Goal: Task Accomplishment & Management: Manage account settings

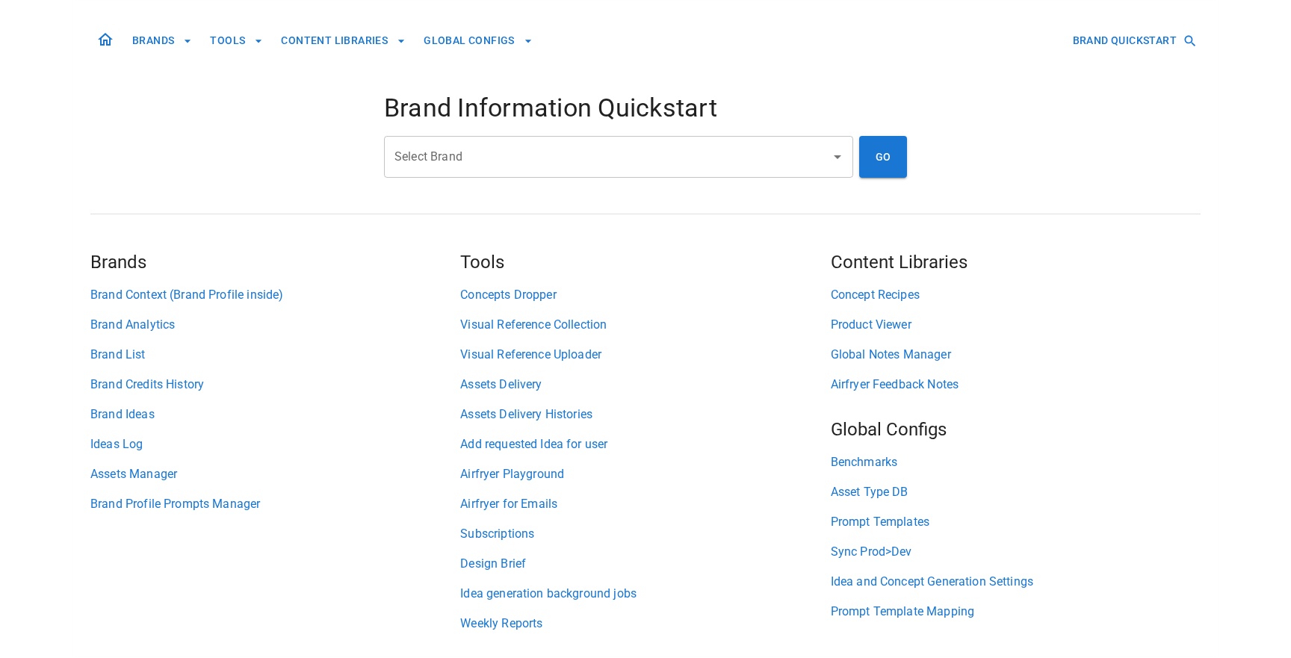
click at [450, 145] on input "Select Brand" at bounding box center [607, 157] width 433 height 28
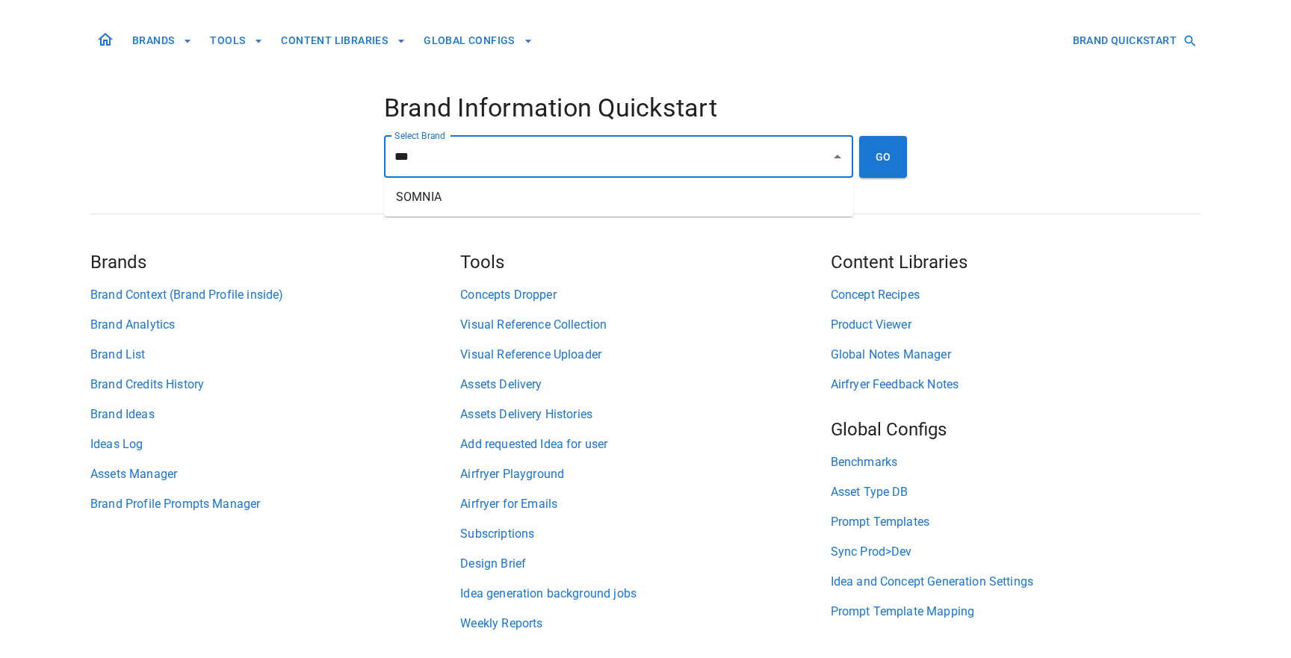
click at [480, 209] on li "SOMNIA" at bounding box center [618, 197] width 469 height 27
type input "******"
click at [887, 160] on button "GO" at bounding box center [883, 157] width 48 height 42
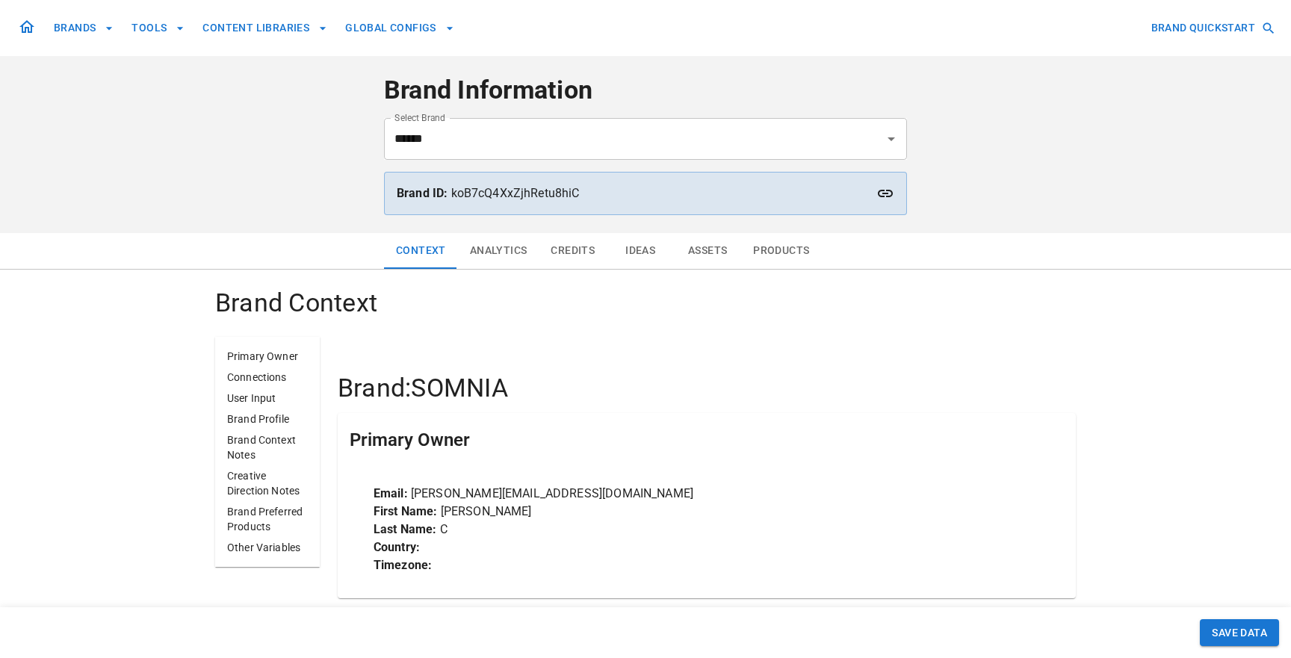
click at [686, 255] on button "Assets" at bounding box center [707, 251] width 67 height 36
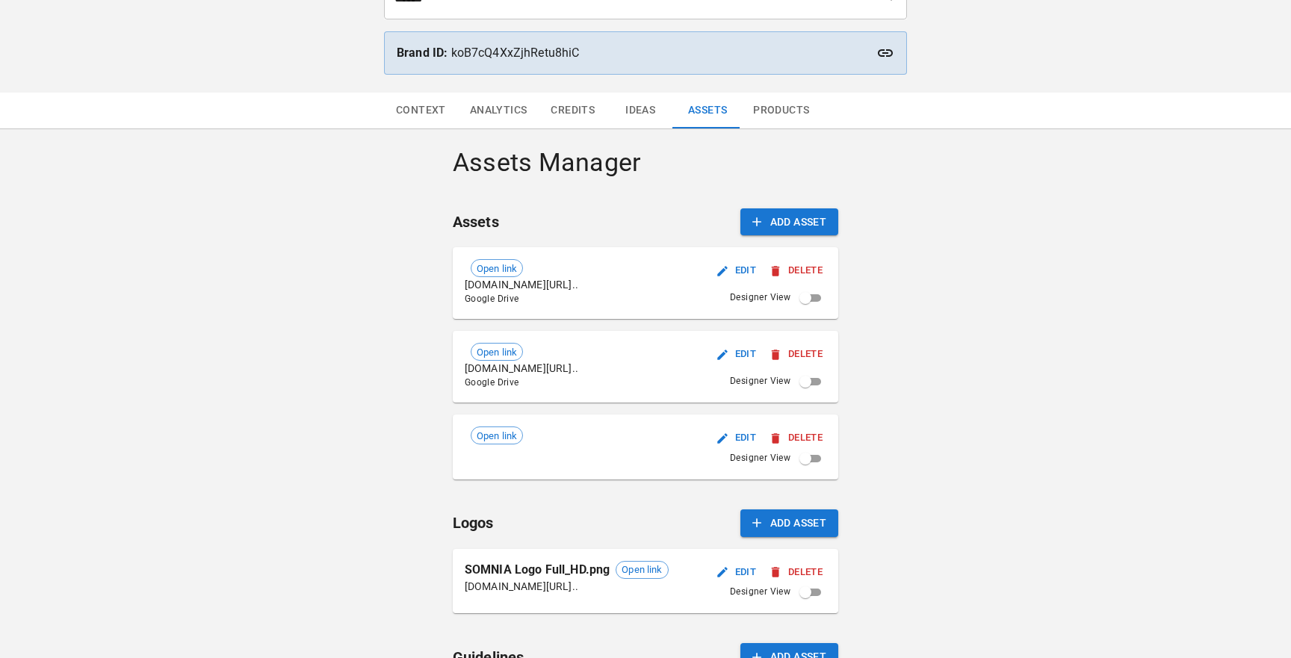
scroll to position [139, 0]
click at [495, 264] on span "Open link" at bounding box center [496, 270] width 51 height 15
click at [744, 267] on button "Edit" at bounding box center [737, 272] width 48 height 23
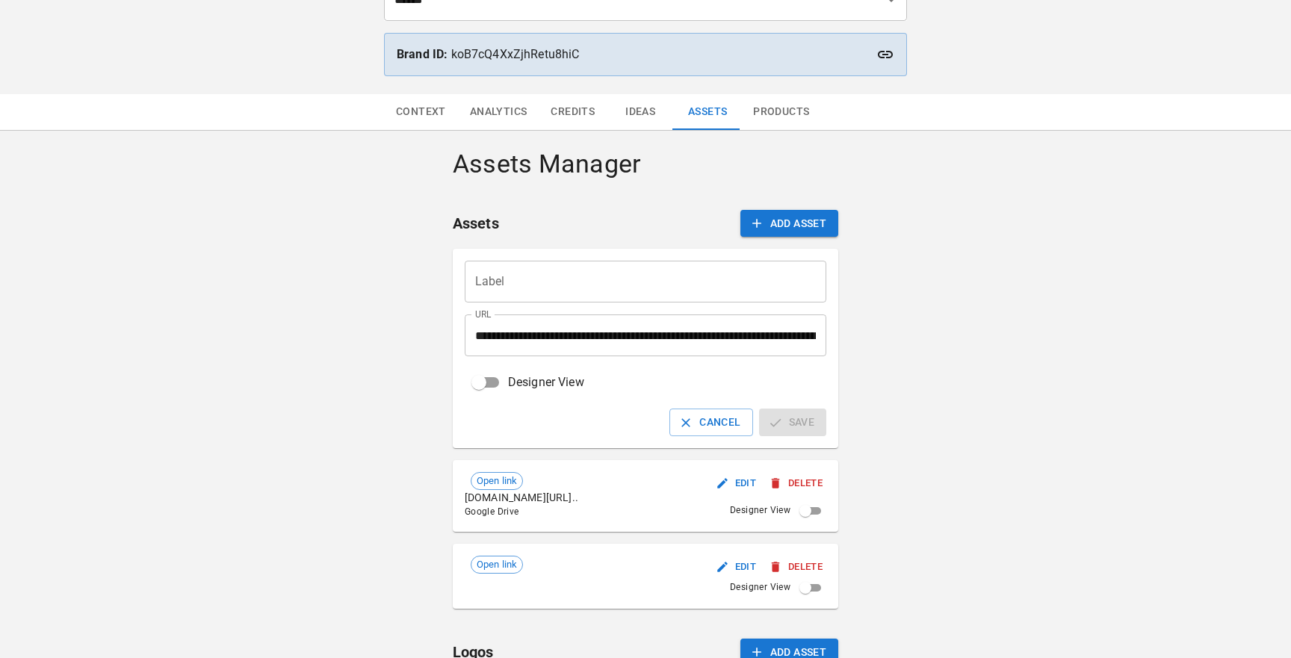
click at [539, 276] on input "Label" at bounding box center [646, 282] width 362 height 42
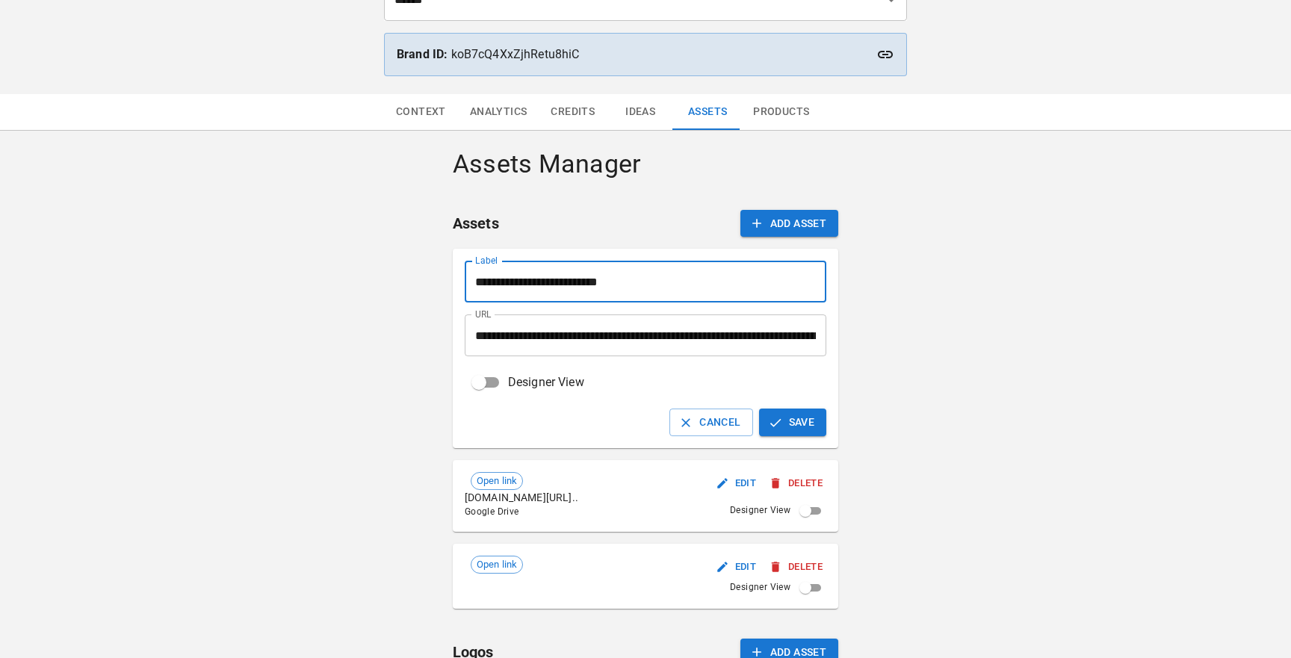
type input "**********"
click at [523, 373] on span "Designer View" at bounding box center [546, 382] width 76 height 18
click at [778, 429] on icon "button" at bounding box center [775, 422] width 15 height 15
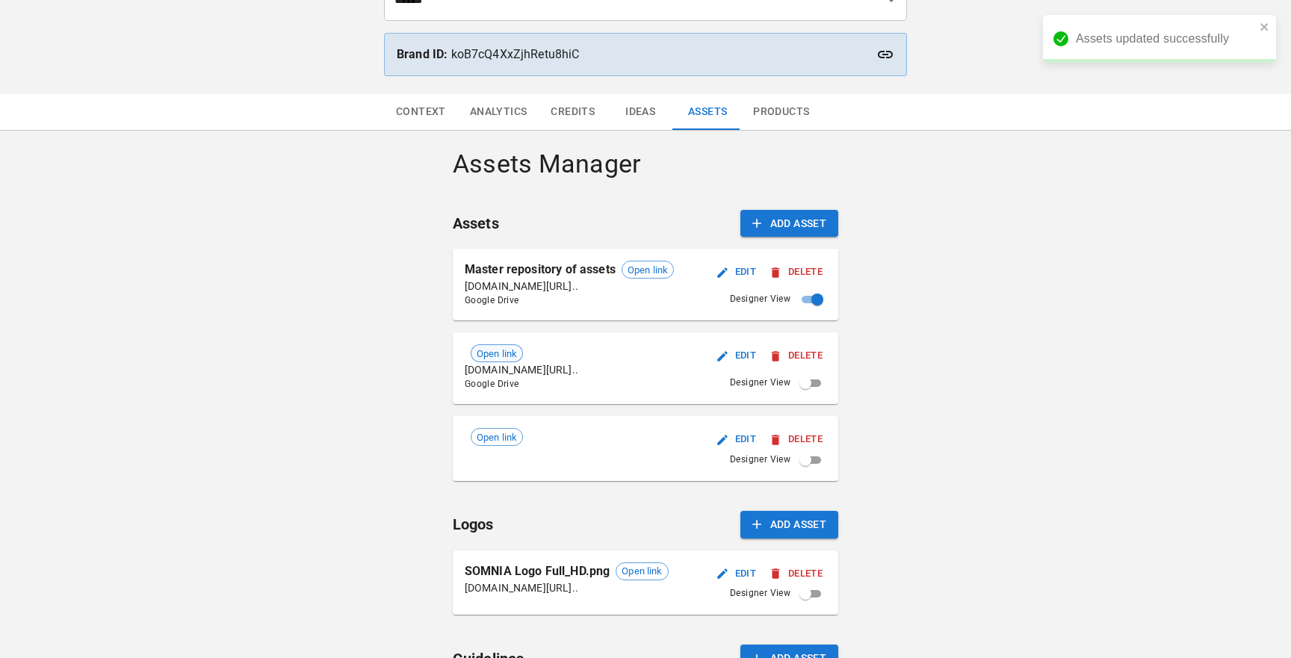
click at [499, 359] on span "Open link" at bounding box center [496, 354] width 51 height 15
click at [737, 359] on button "Edit" at bounding box center [737, 355] width 48 height 23
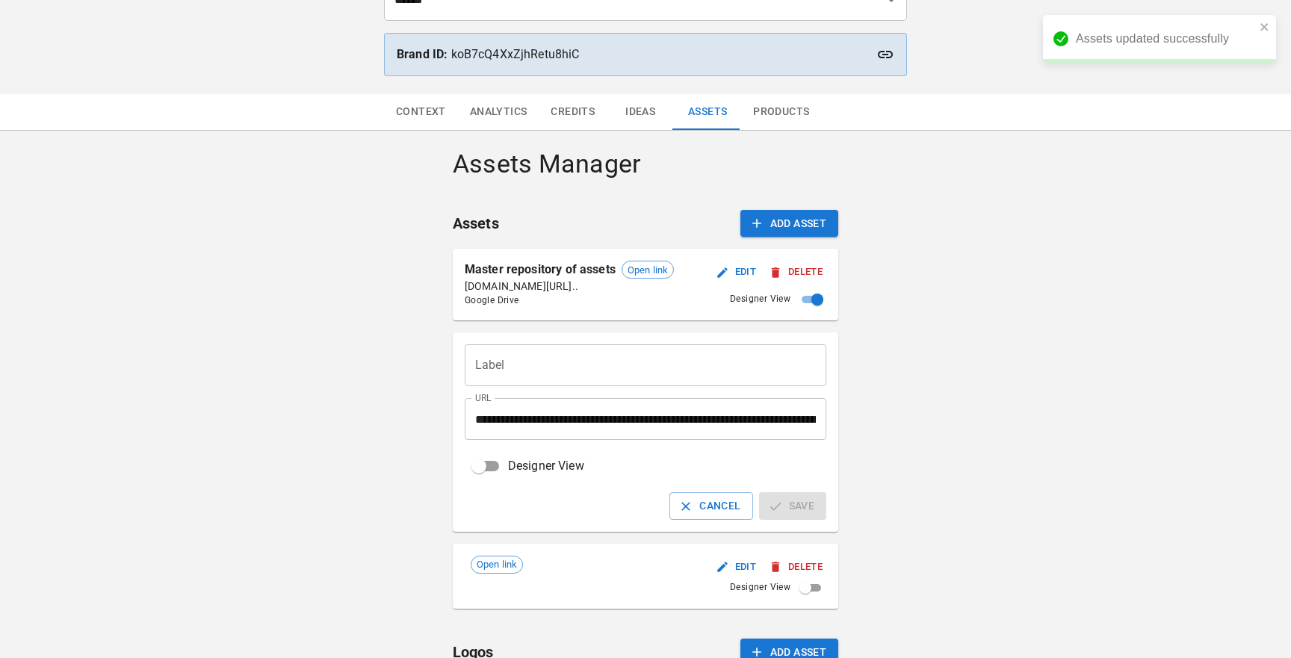
click at [595, 369] on input "Label" at bounding box center [646, 365] width 362 height 42
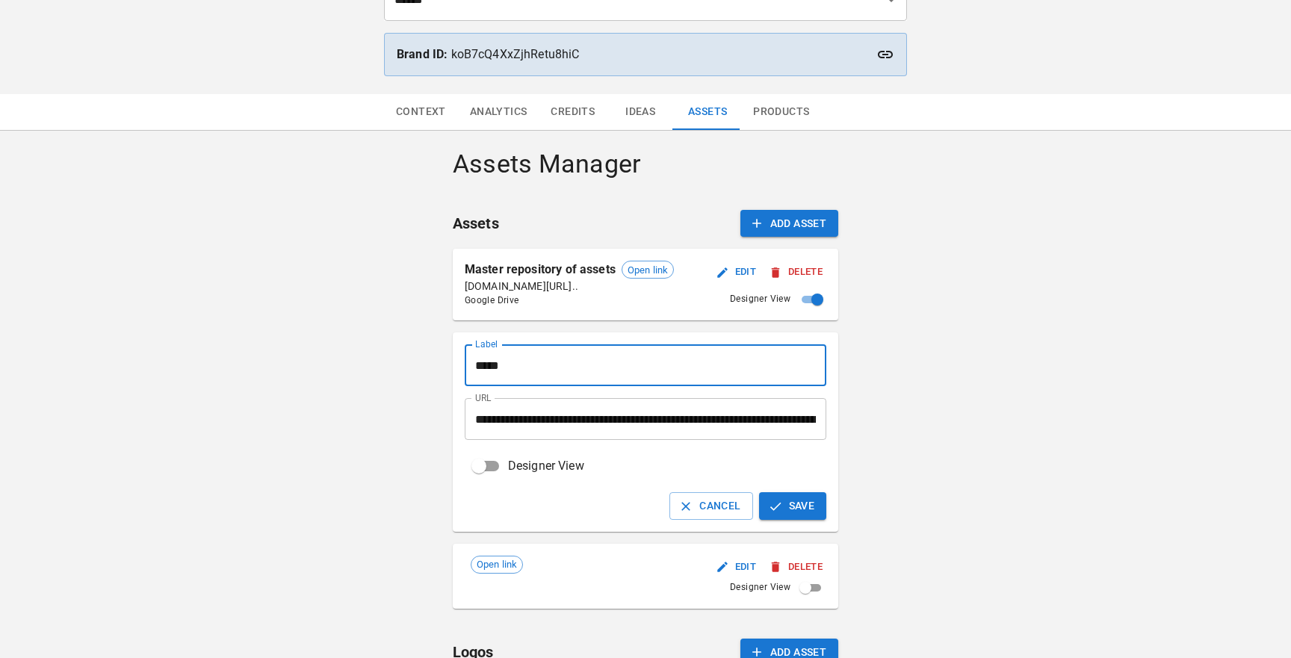
type input "*****"
click at [788, 514] on button "Save" at bounding box center [793, 506] width 68 height 28
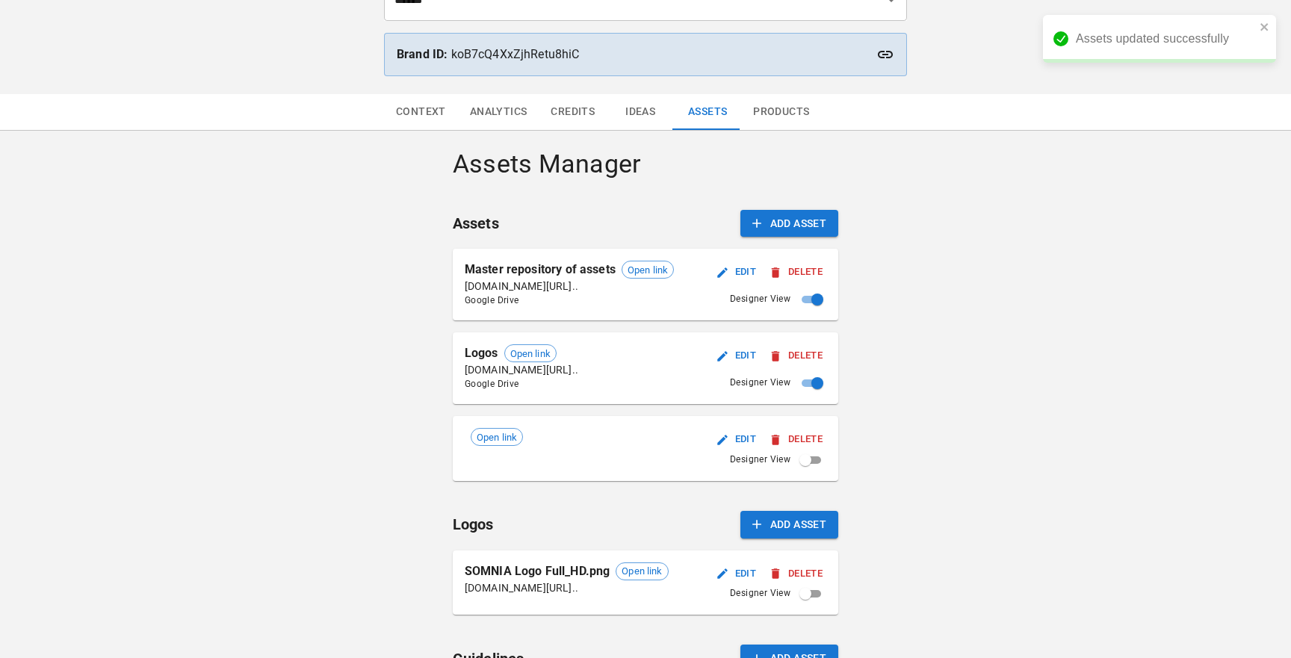
click at [500, 438] on span "Open link" at bounding box center [496, 437] width 51 height 15
click at [489, 435] on span "Open link" at bounding box center [496, 437] width 51 height 15
click at [805, 434] on button "Delete" at bounding box center [796, 439] width 60 height 23
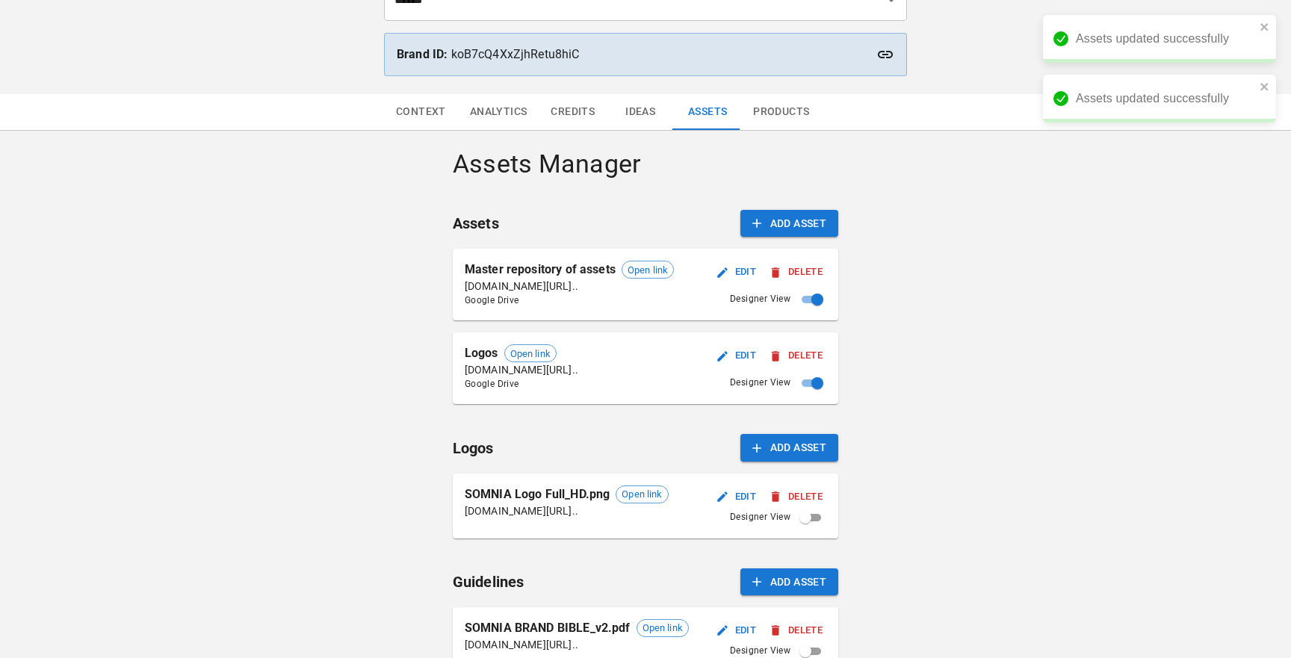
click at [642, 266] on span "Open link" at bounding box center [647, 270] width 51 height 15
click at [738, 270] on button "Edit" at bounding box center [737, 272] width 48 height 23
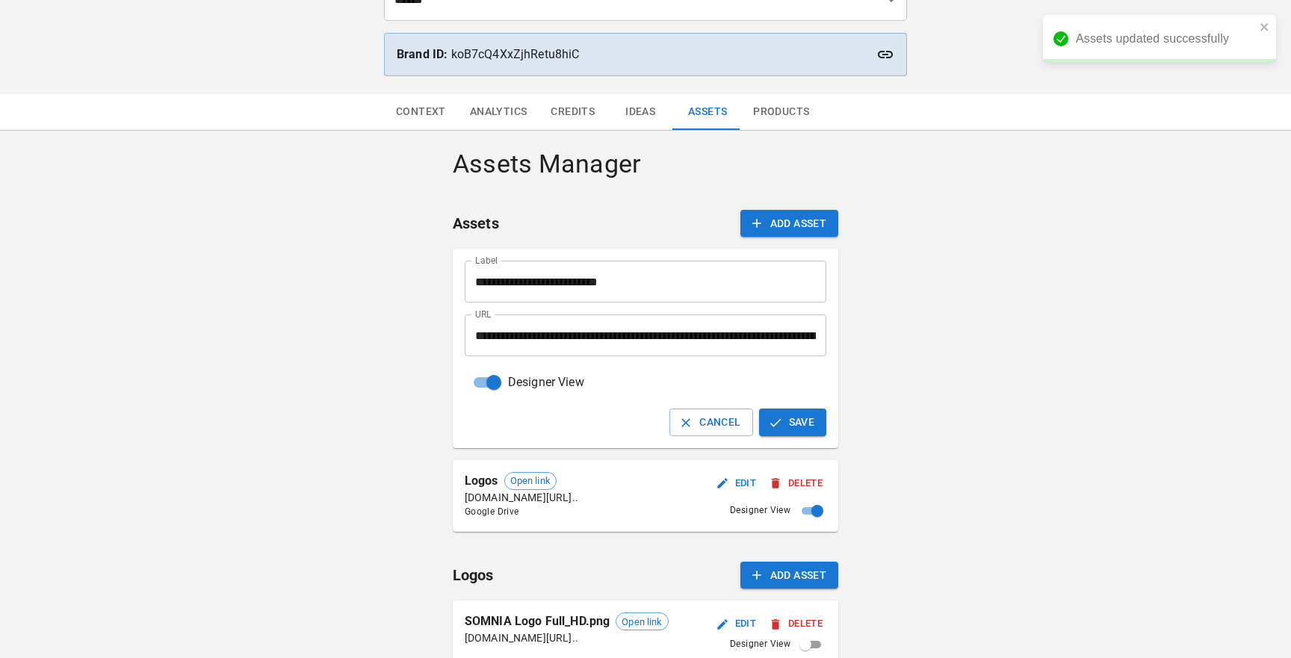
click at [639, 281] on input "**********" at bounding box center [646, 282] width 362 height 42
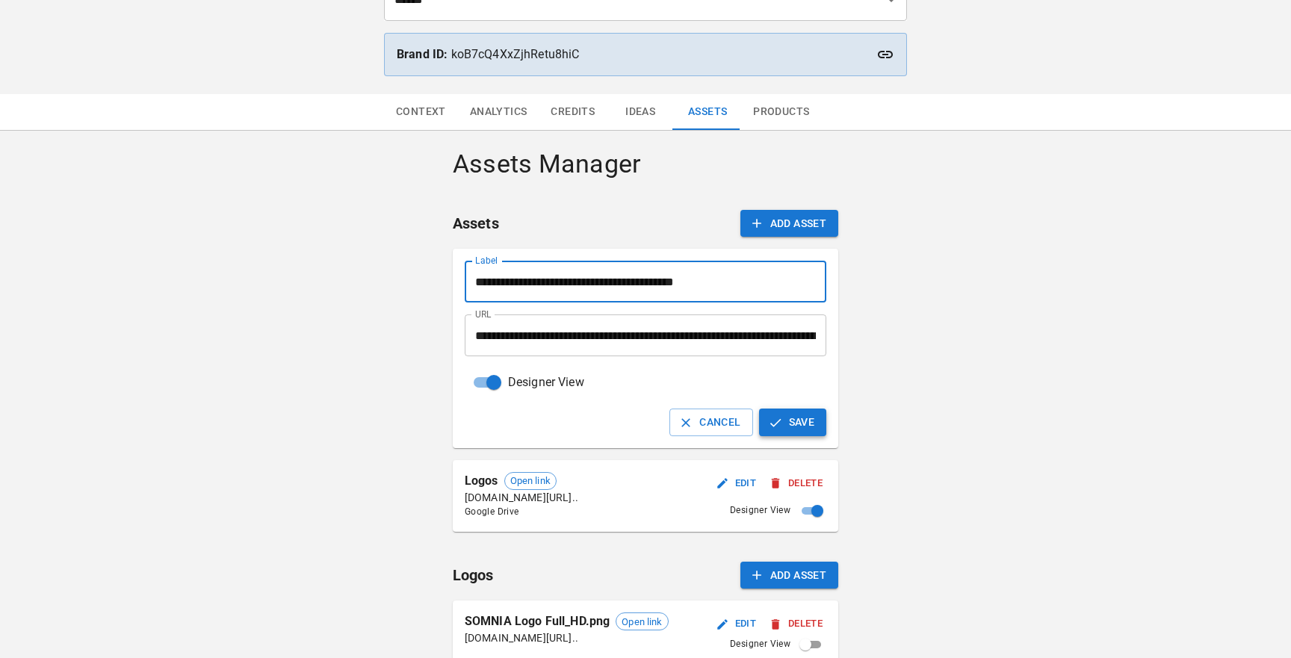
type input "**********"
click at [793, 427] on button "Save" at bounding box center [793, 423] width 68 height 28
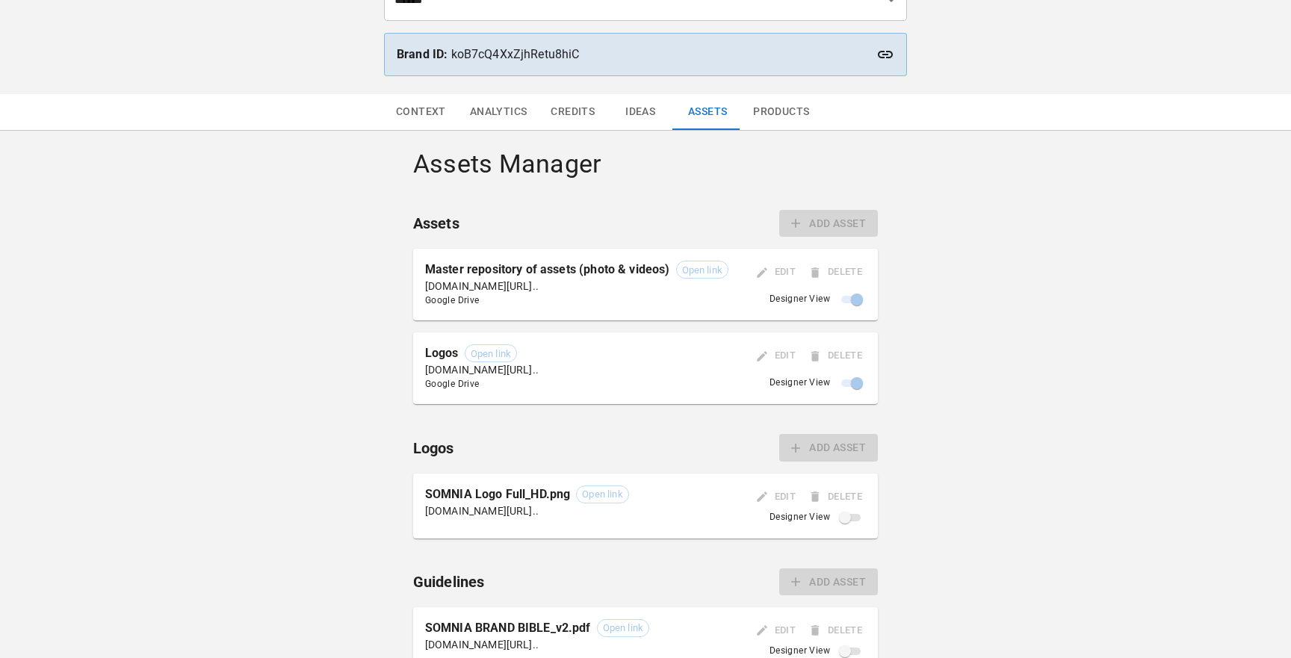
click at [324, 377] on div "Context Analytics Credits Ideas Assets Products Assets Manager Assets Add Asset…" at bounding box center [645, 514] width 1291 height 841
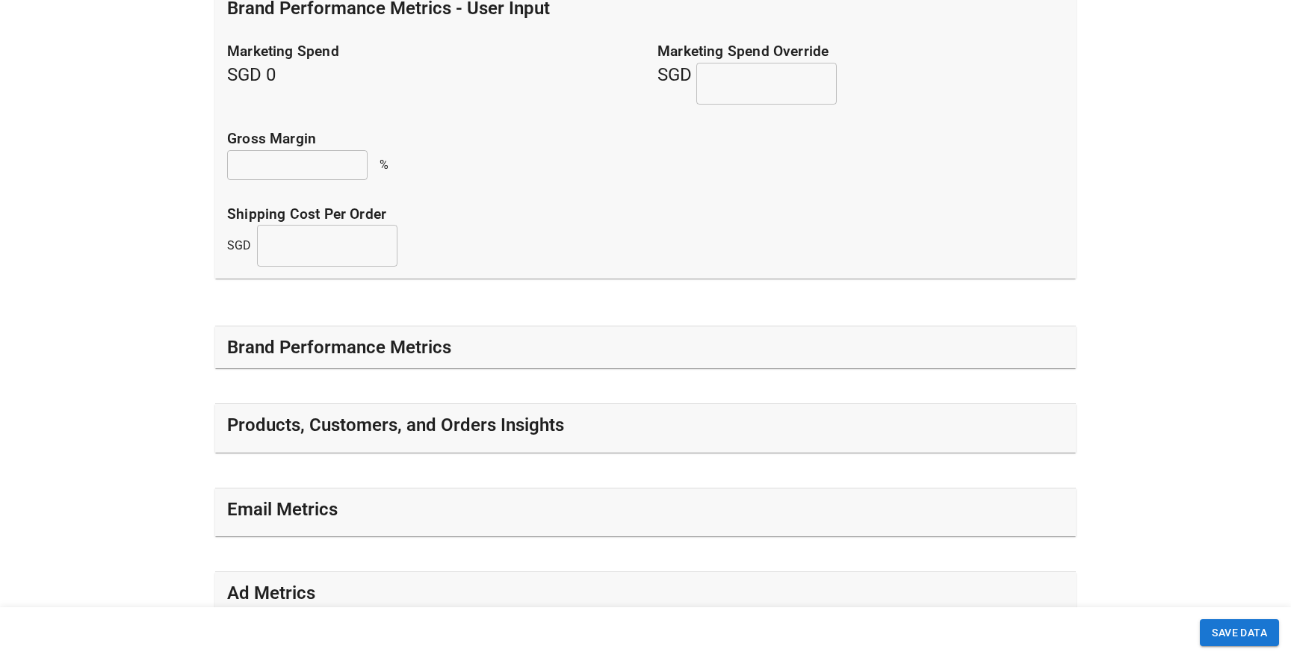
scroll to position [335, 0]
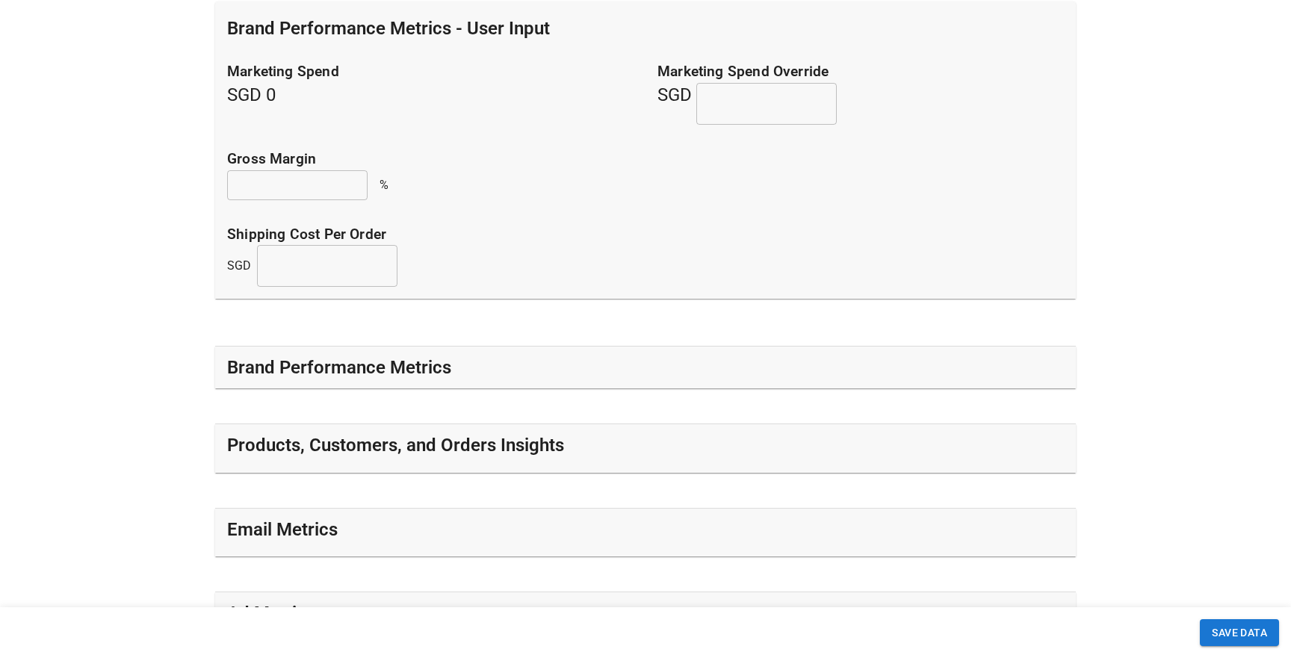
click at [560, 367] on div "Brand Performance Metrics" at bounding box center [645, 368] width 837 height 24
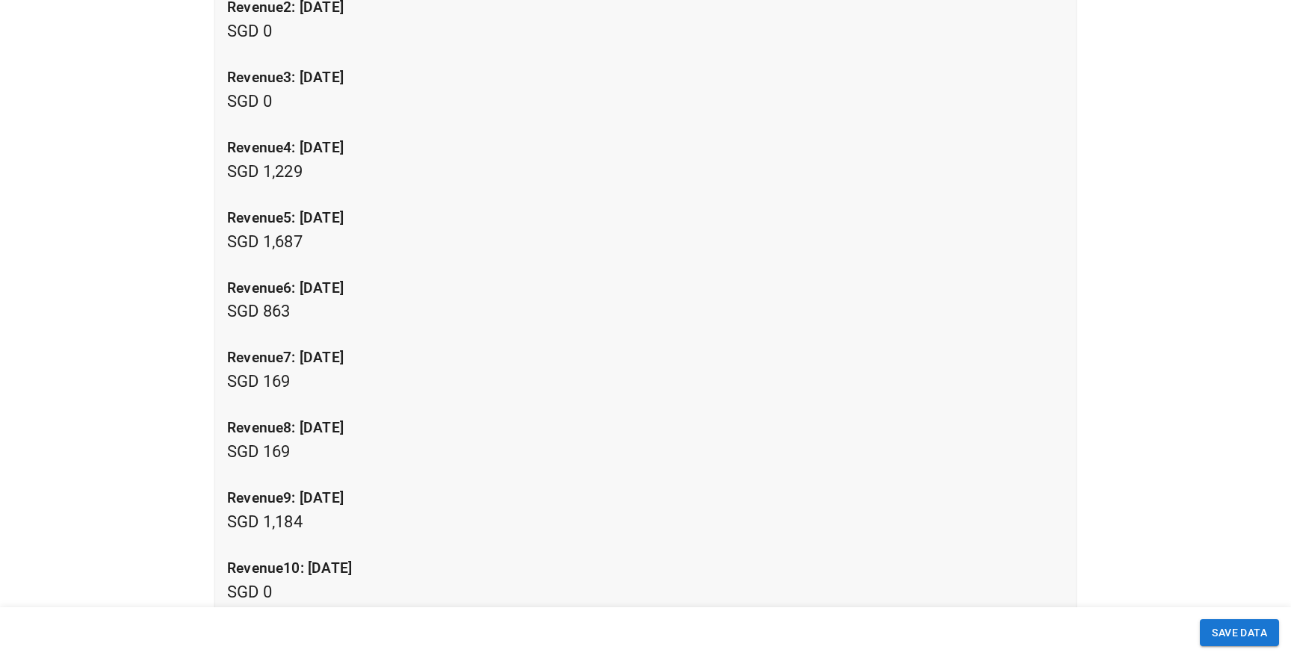
scroll to position [1453, 0]
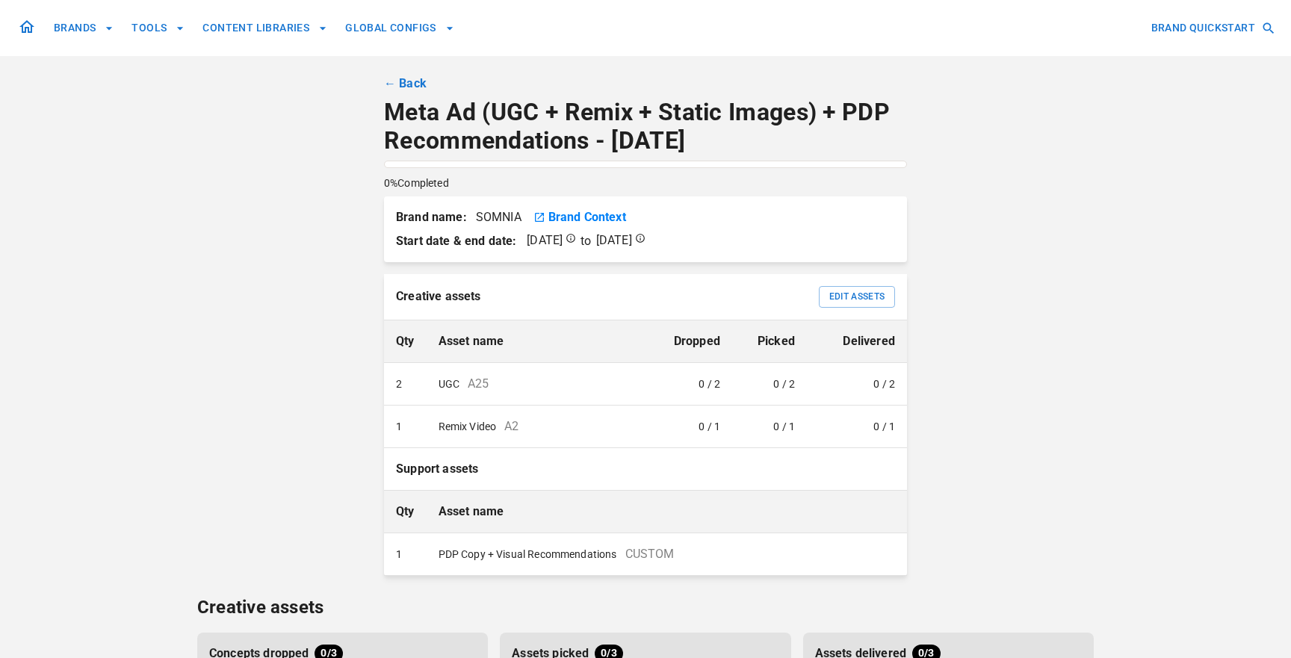
click at [400, 88] on link "← Back" at bounding box center [405, 84] width 43 height 18
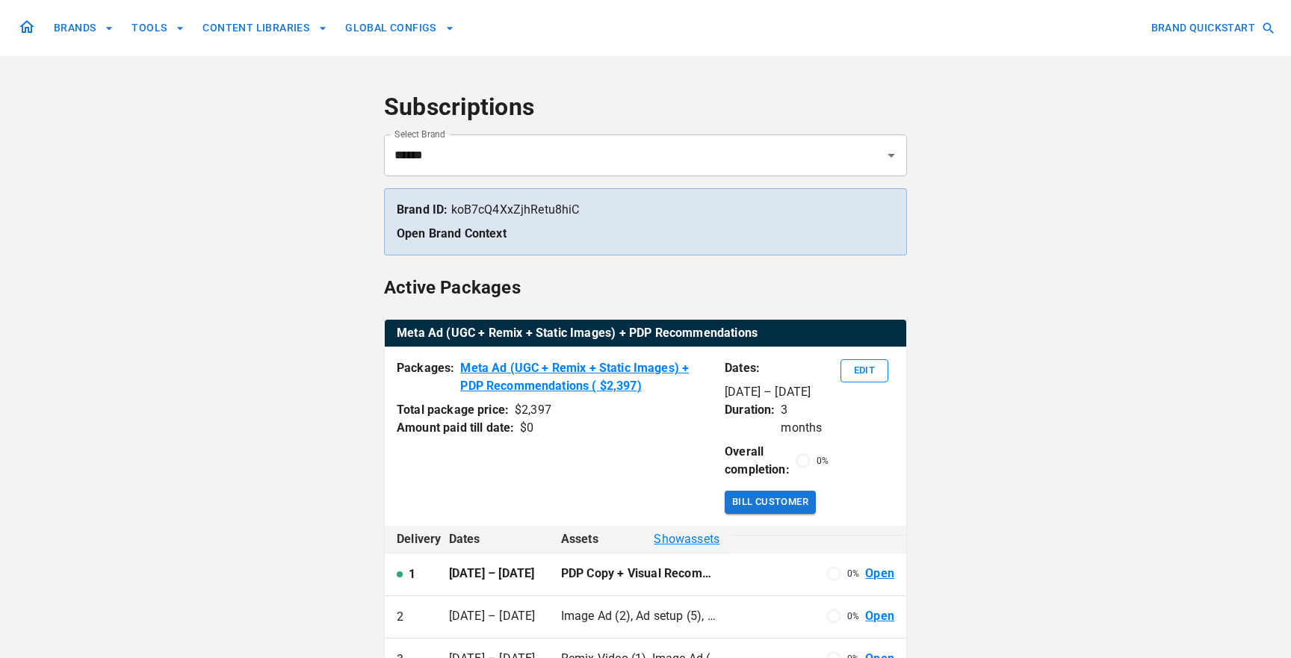
click at [400, 81] on div "**********" at bounding box center [645, 529] width 523 height 1058
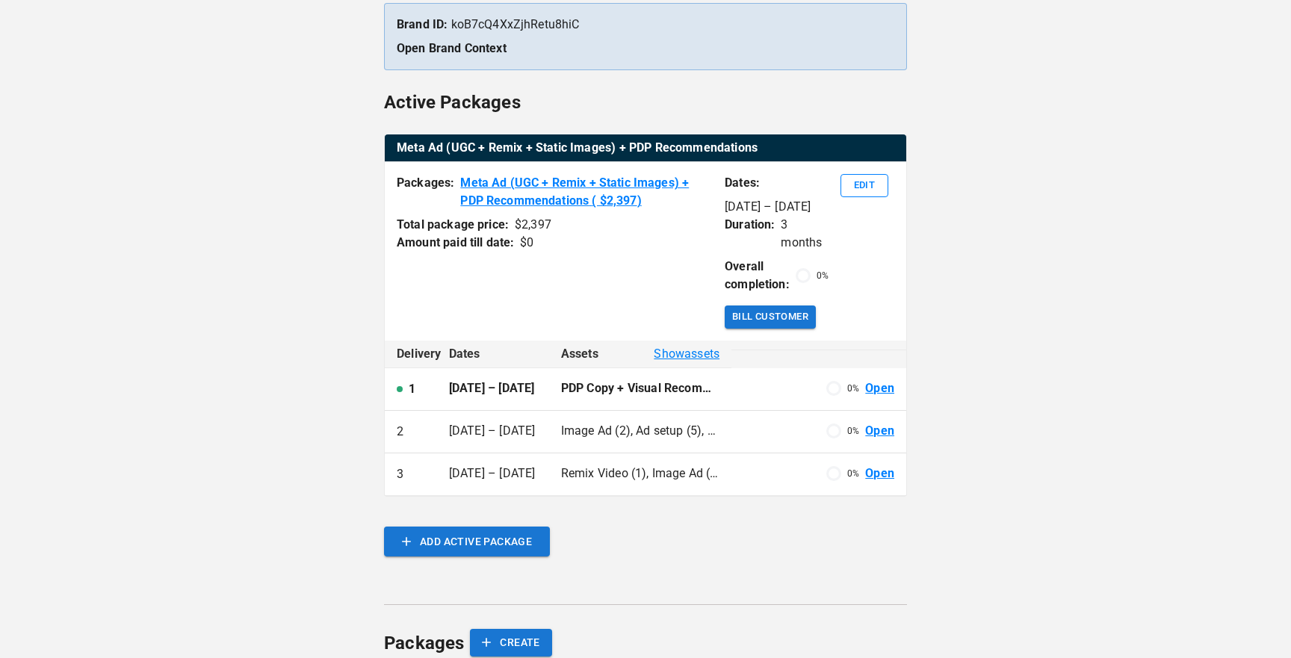
scroll to position [190, 0]
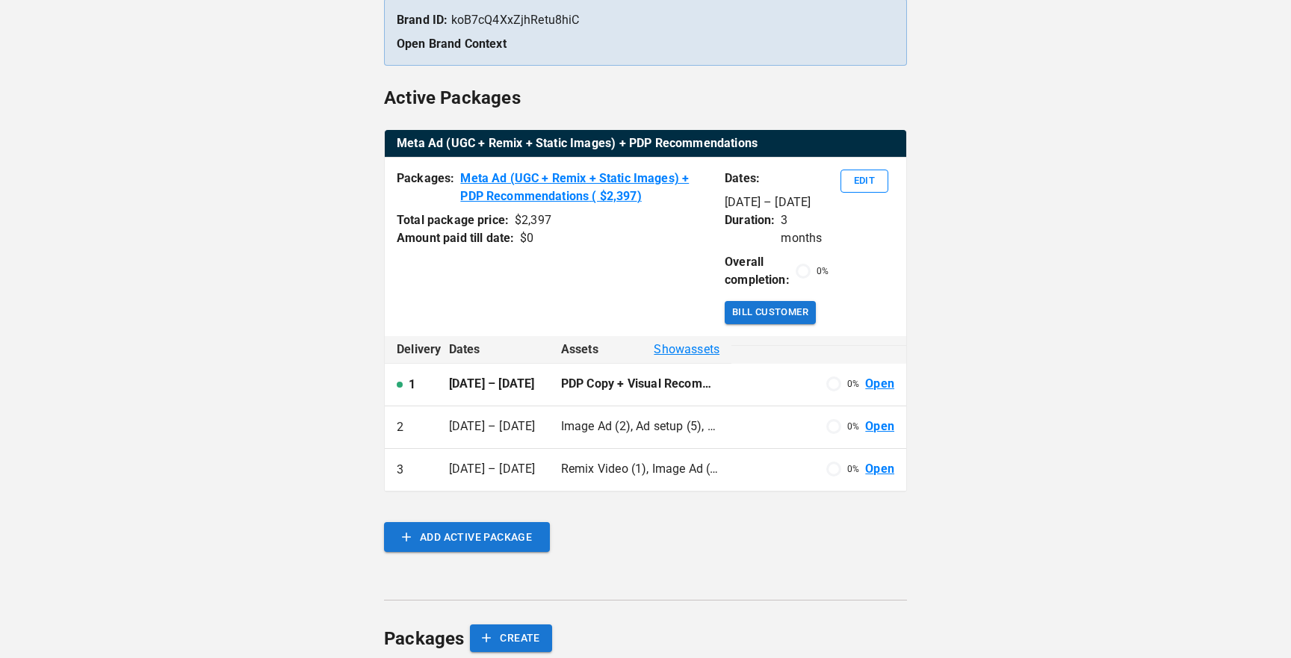
click at [876, 427] on link "Open" at bounding box center [879, 426] width 29 height 17
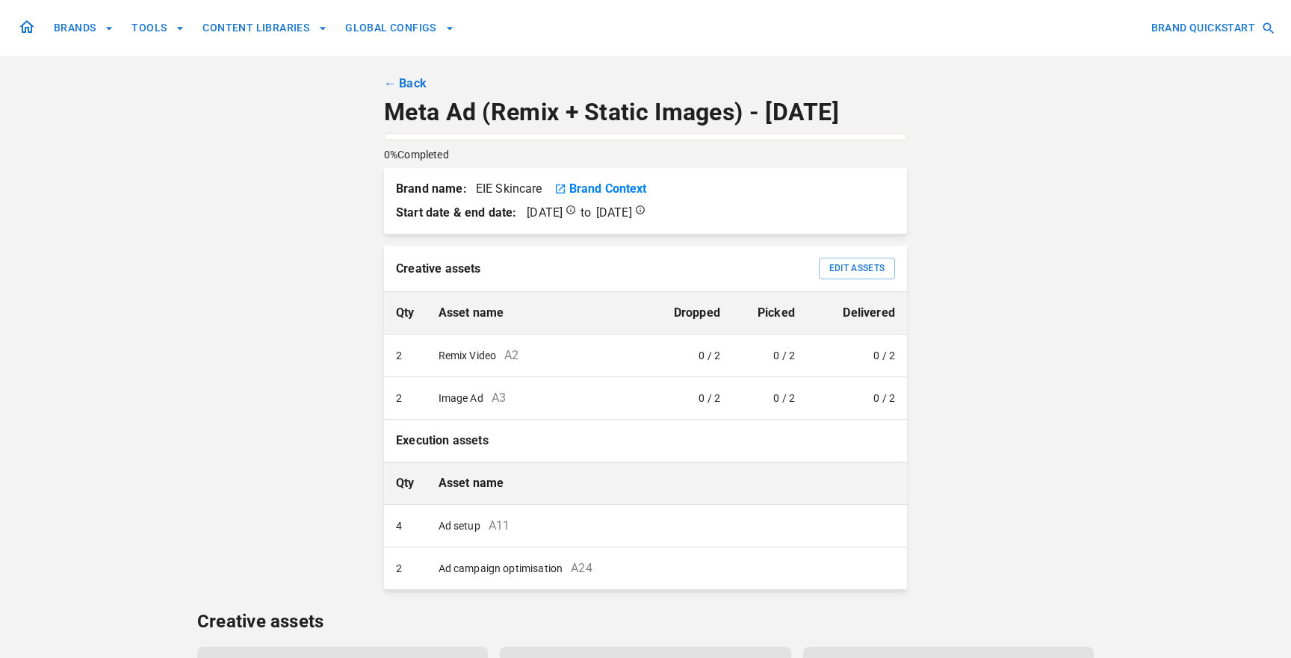
click at [408, 82] on link "← Back" at bounding box center [405, 84] width 43 height 18
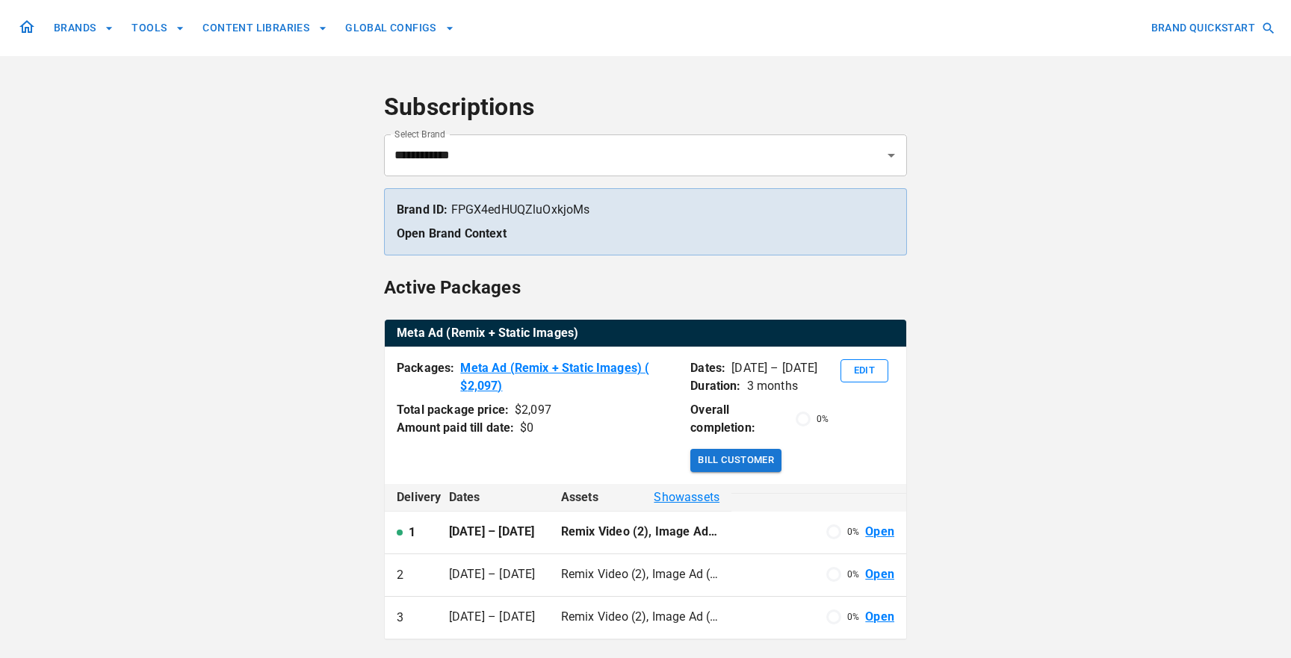
click at [90, 31] on button "BRANDS" at bounding box center [84, 28] width 72 height 28
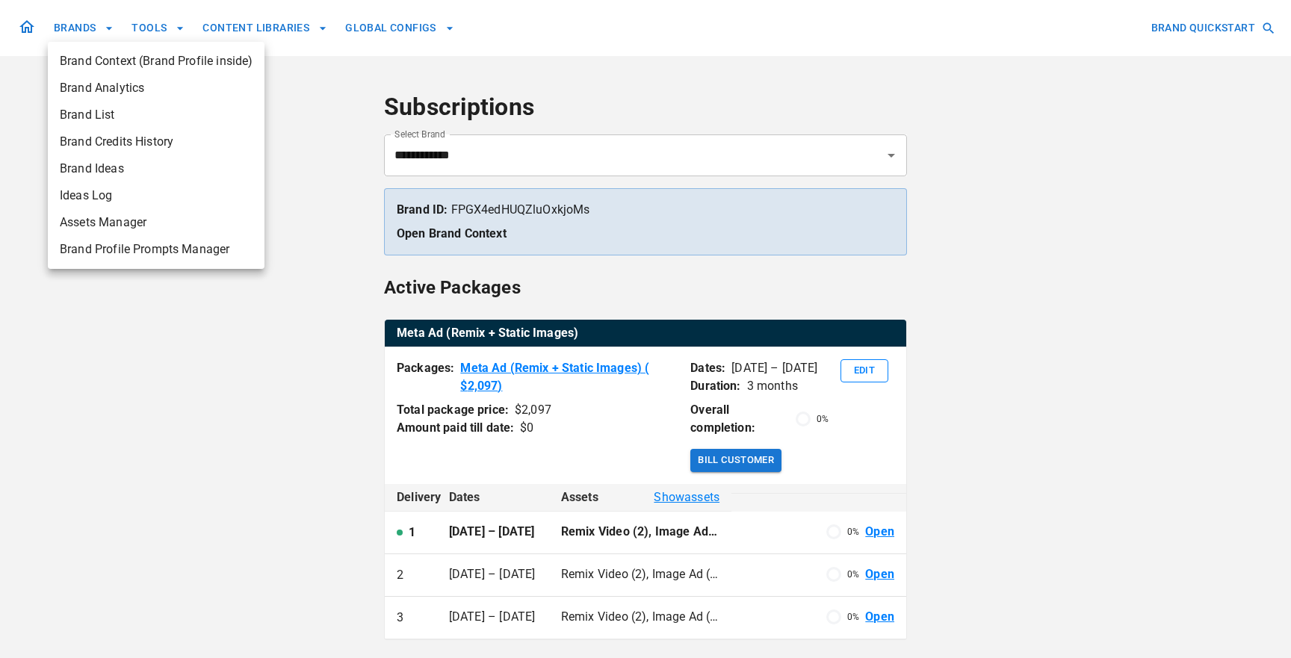
click at [28, 25] on div at bounding box center [645, 329] width 1291 height 658
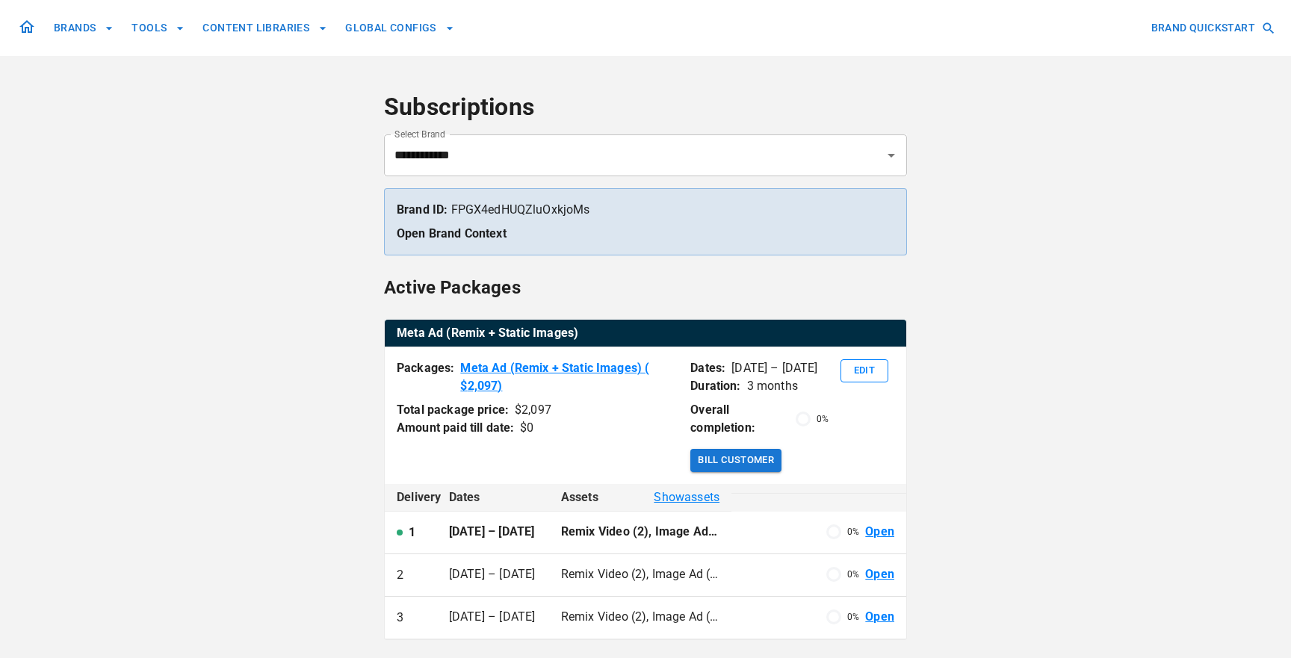
click at [23, 27] on icon at bounding box center [27, 27] width 18 height 18
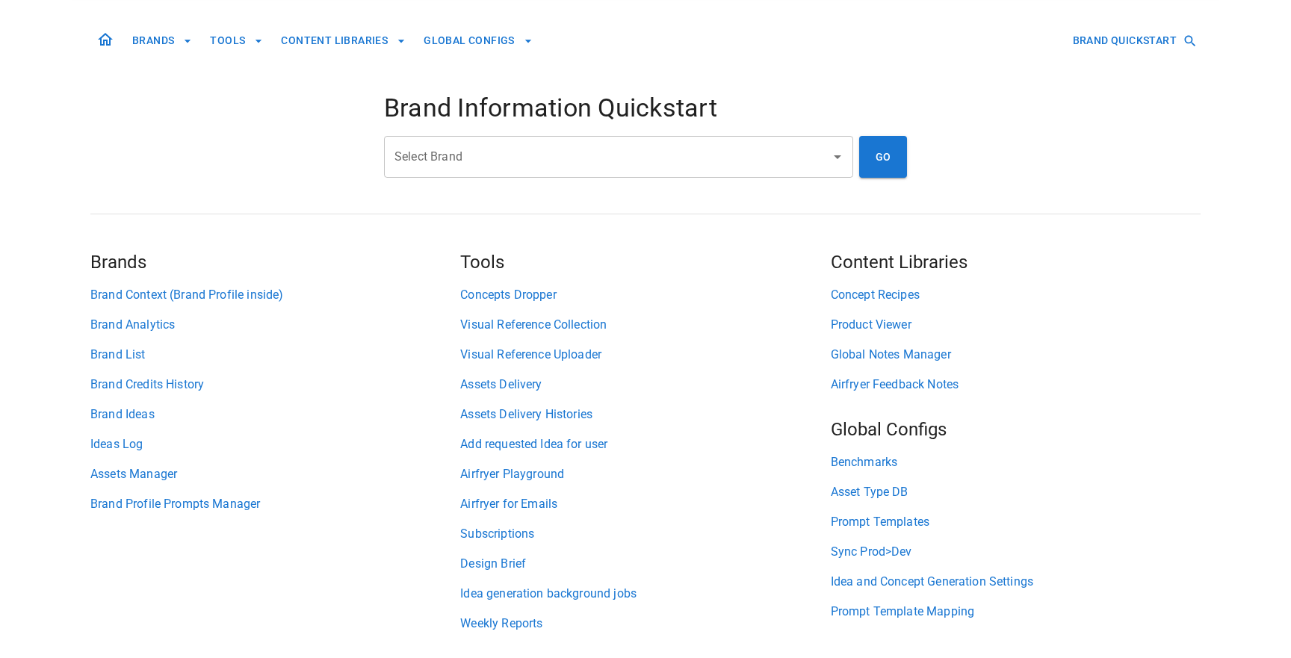
click at [450, 165] on input "Select Brand" at bounding box center [607, 157] width 433 height 28
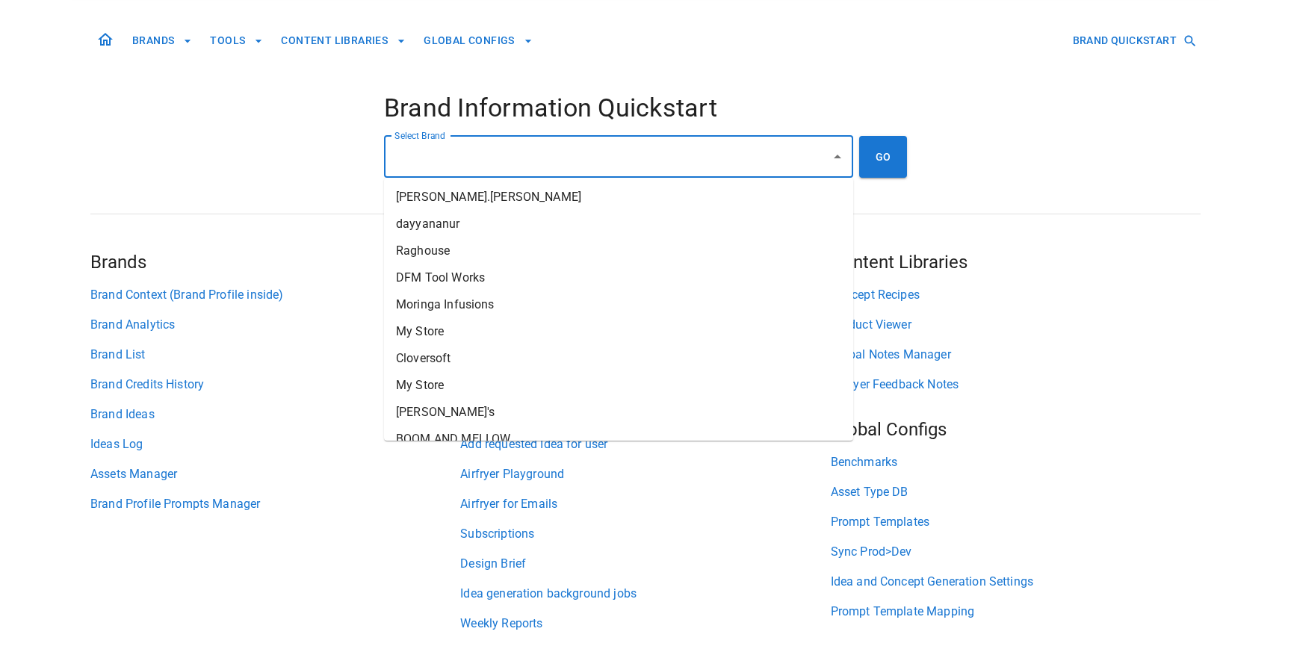
type input "*"
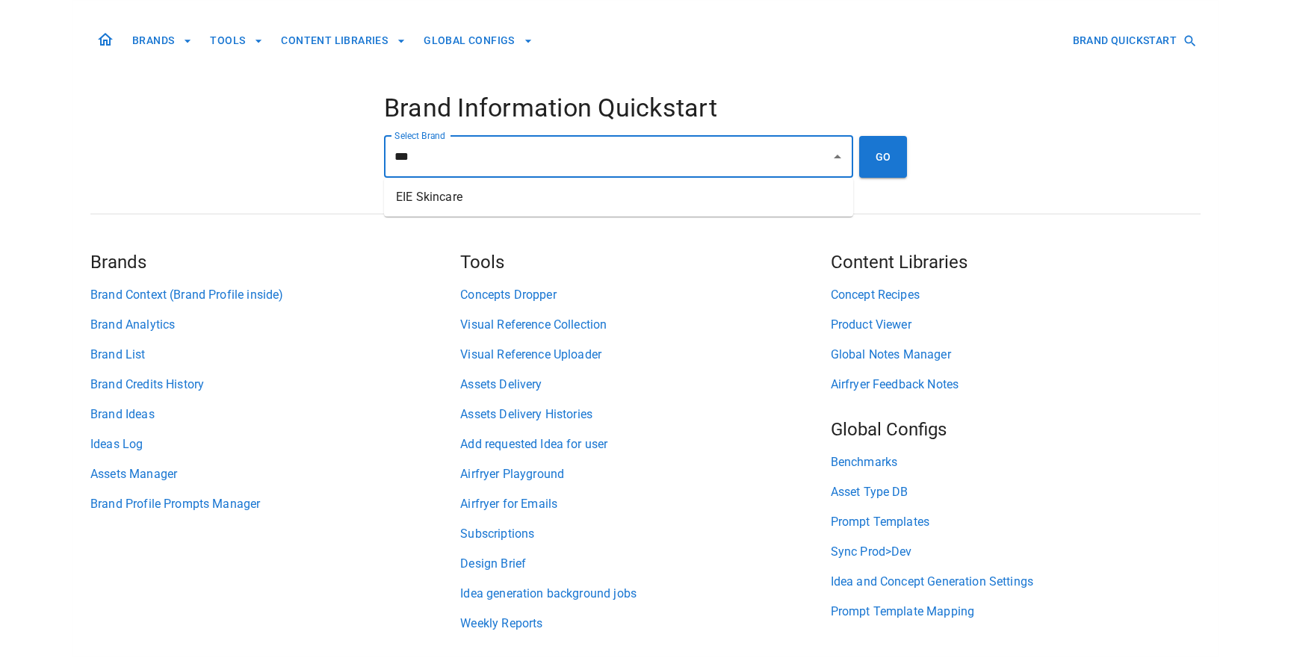
click at [503, 207] on li "EIE Skincare" at bounding box center [618, 197] width 469 height 27
type input "**********"
click at [877, 158] on button "GO" at bounding box center [883, 157] width 48 height 42
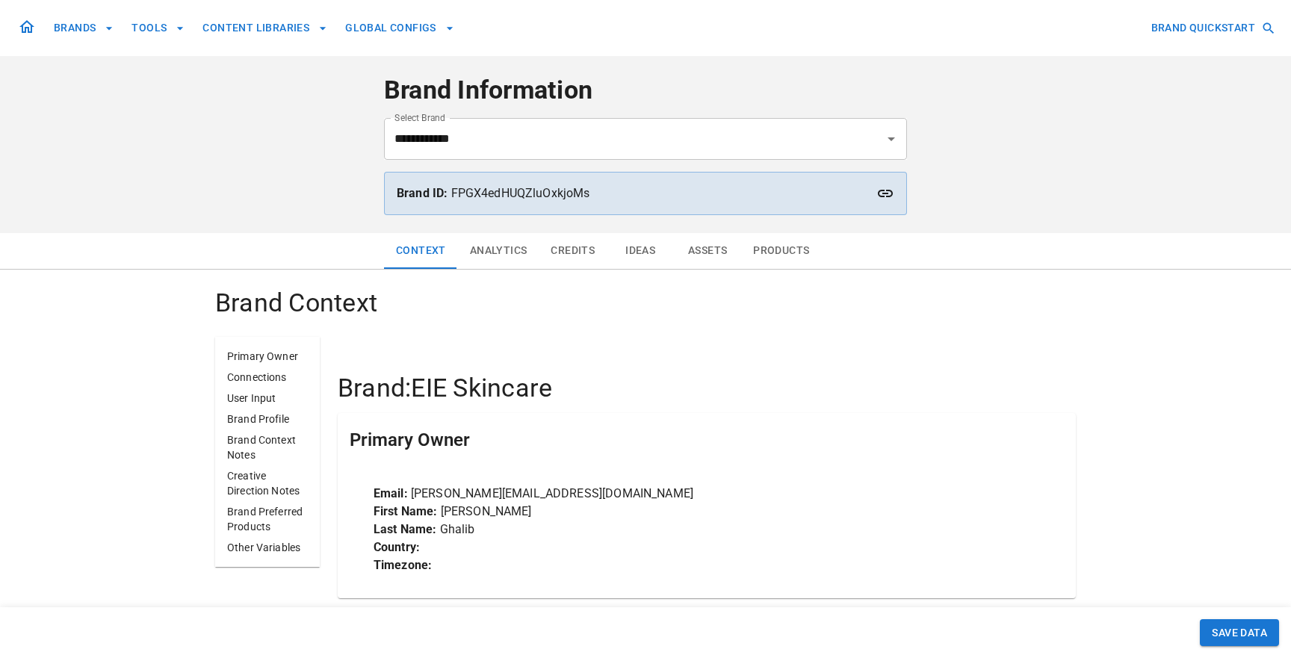
click at [492, 246] on button "Analytics" at bounding box center [498, 251] width 81 height 36
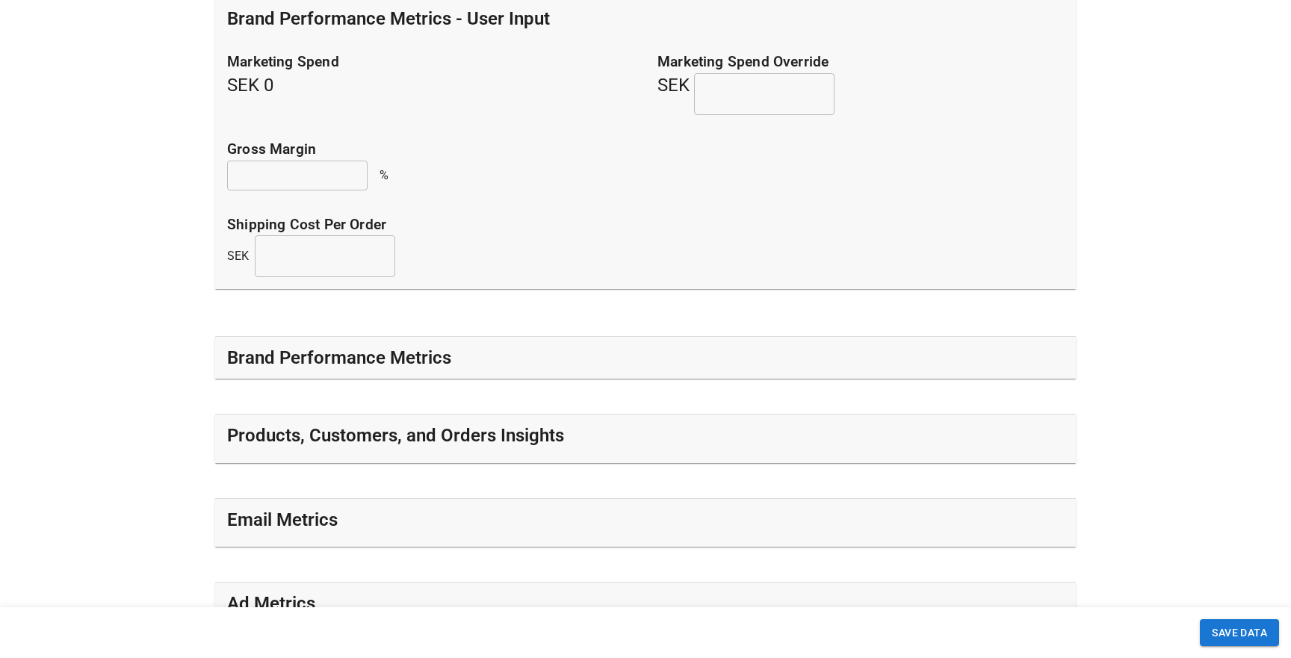
scroll to position [430, 0]
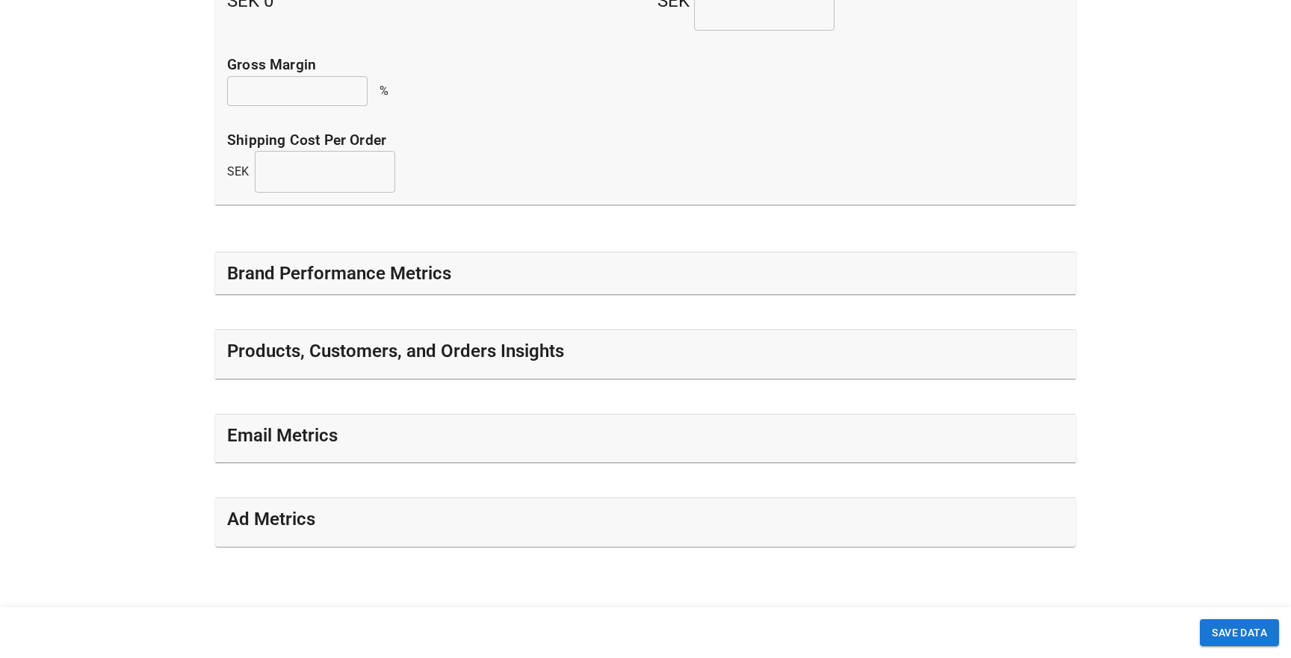
click at [415, 269] on h5 "Brand Performance Metrics" at bounding box center [339, 273] width 224 height 24
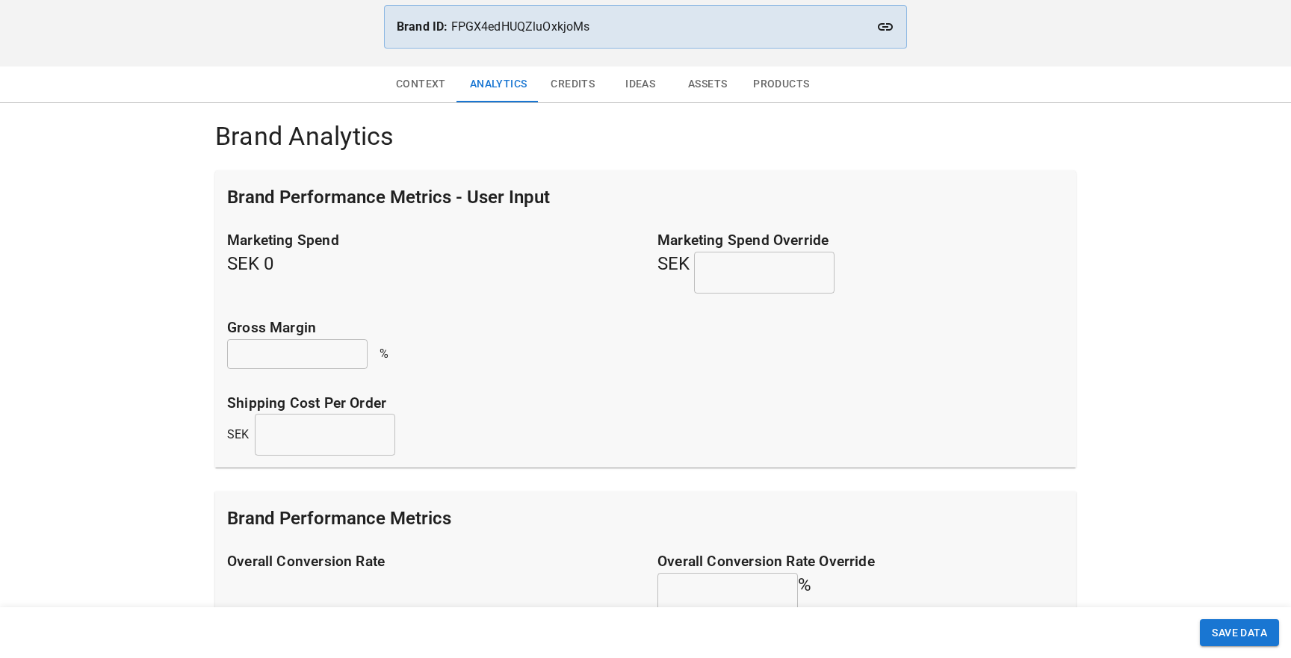
scroll to position [0, 0]
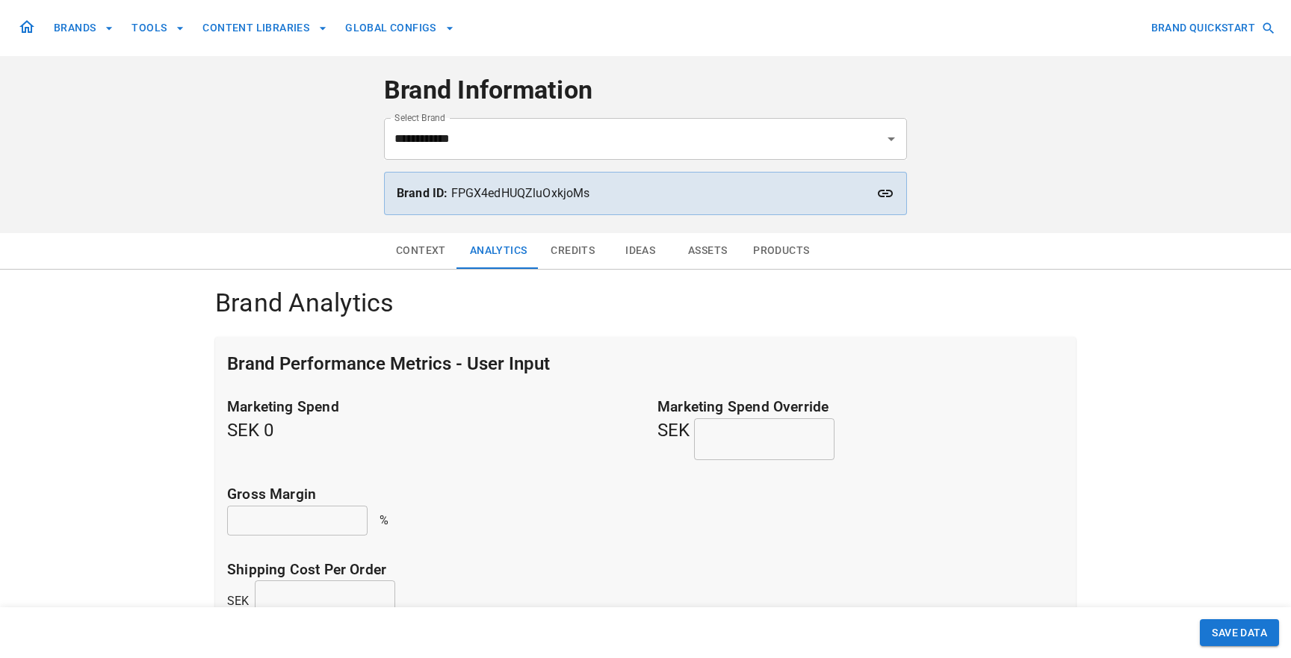
click at [637, 255] on button "Ideas" at bounding box center [640, 251] width 67 height 36
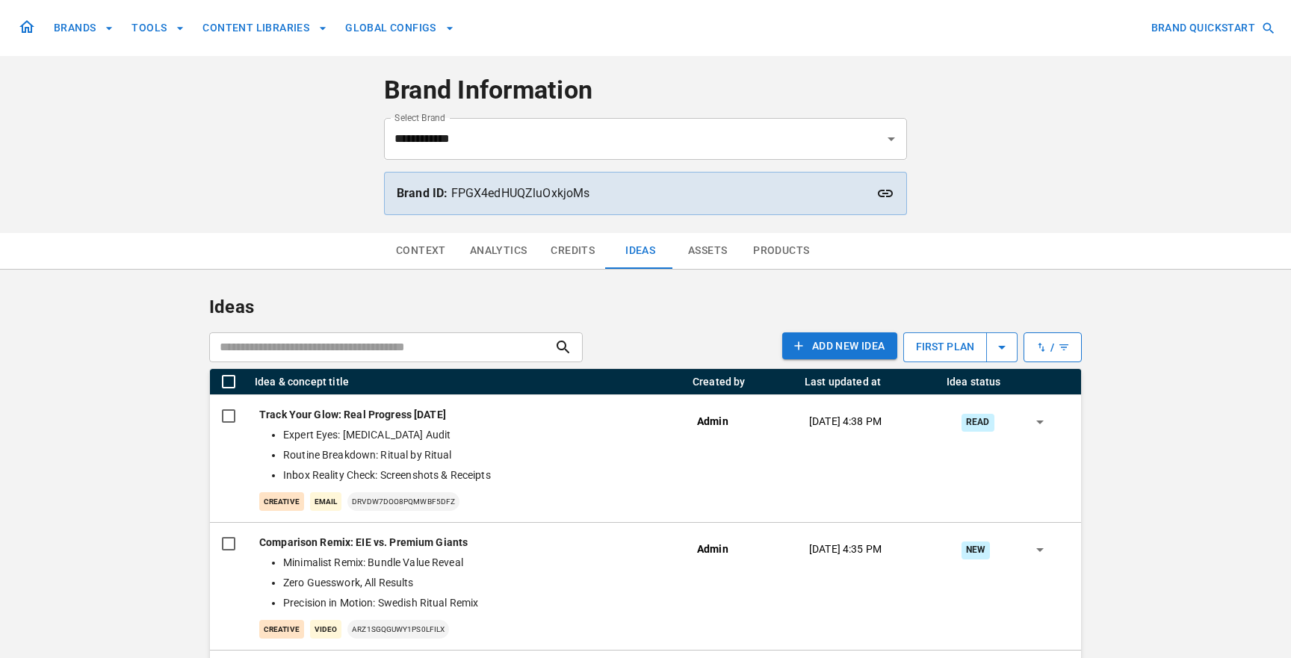
click at [710, 258] on button "Assets" at bounding box center [707, 251] width 67 height 36
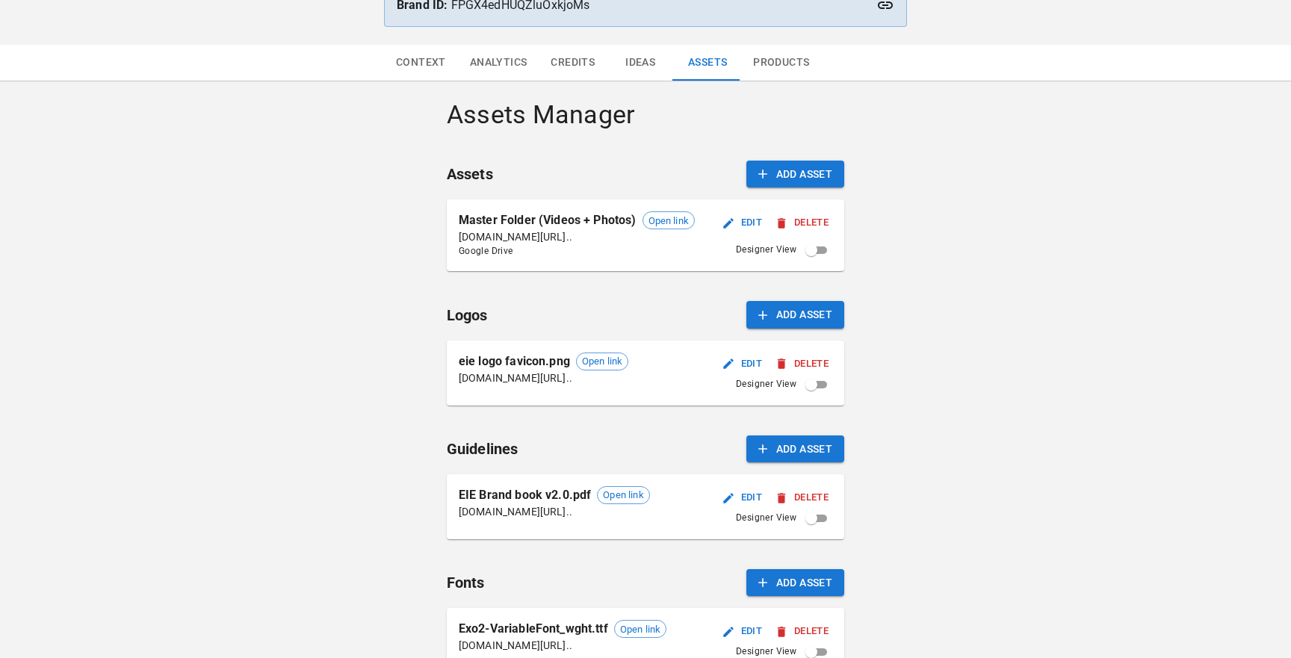
scroll to position [196, 0]
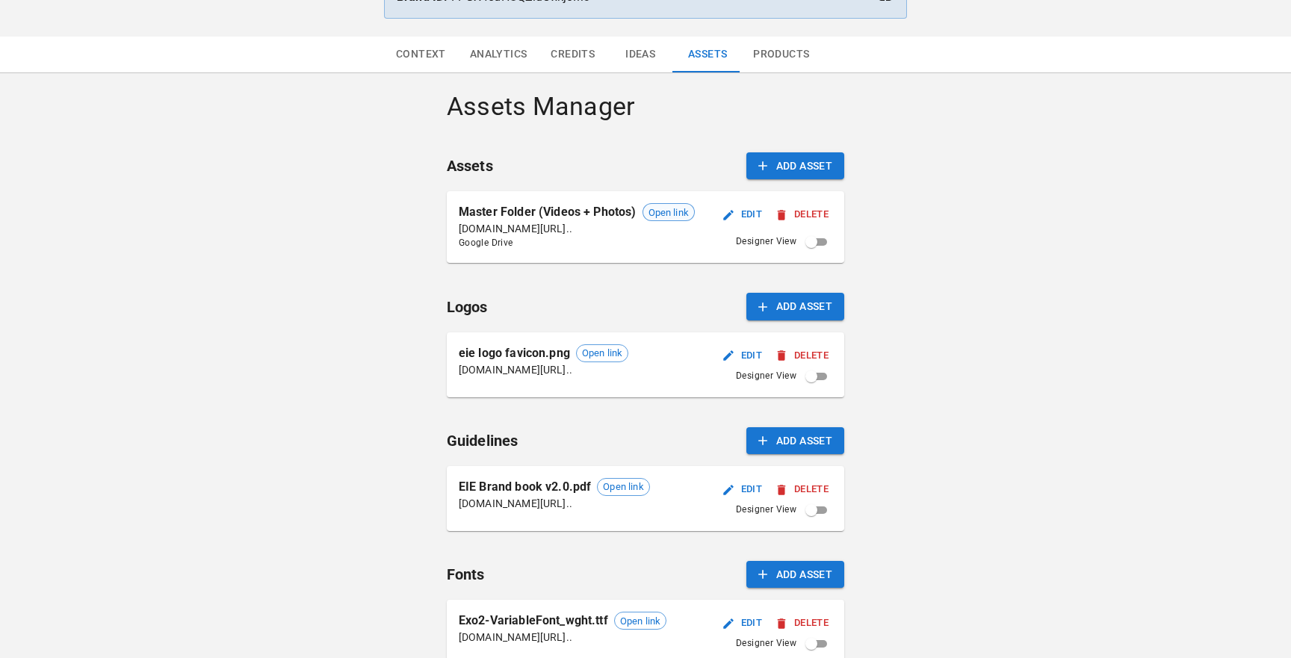
click at [667, 211] on span "Open link" at bounding box center [668, 212] width 51 height 15
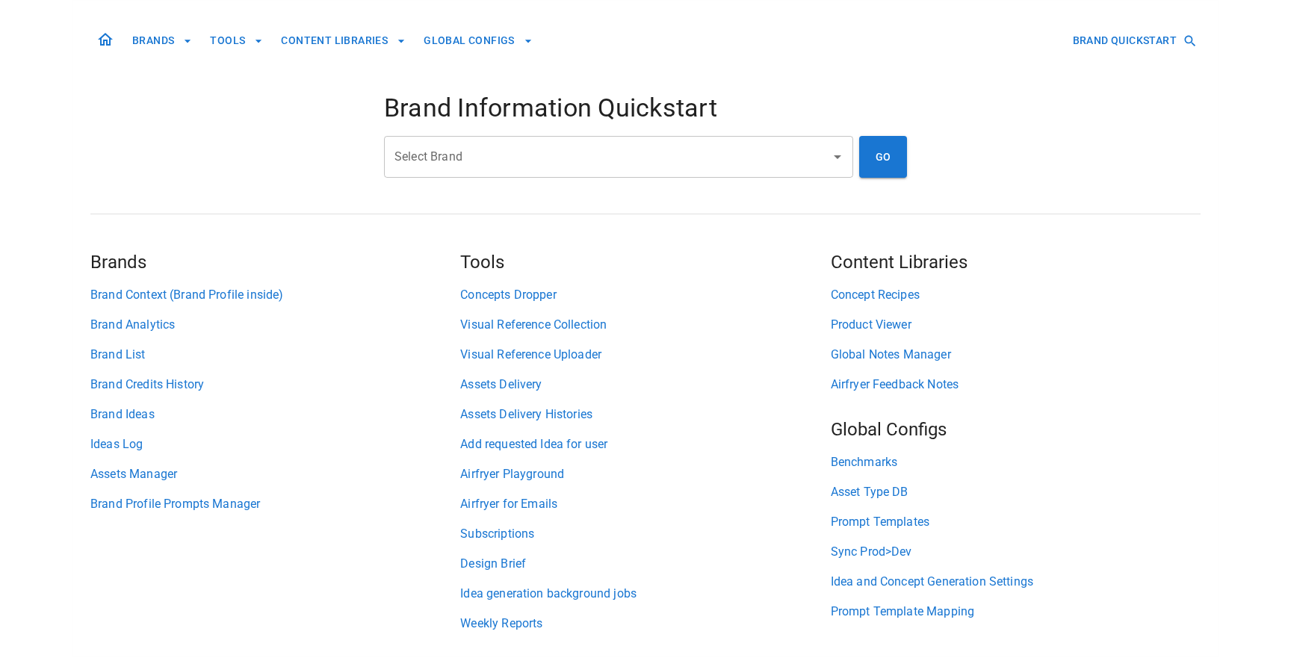
click at [607, 161] on input "Select Brand" at bounding box center [607, 157] width 433 height 28
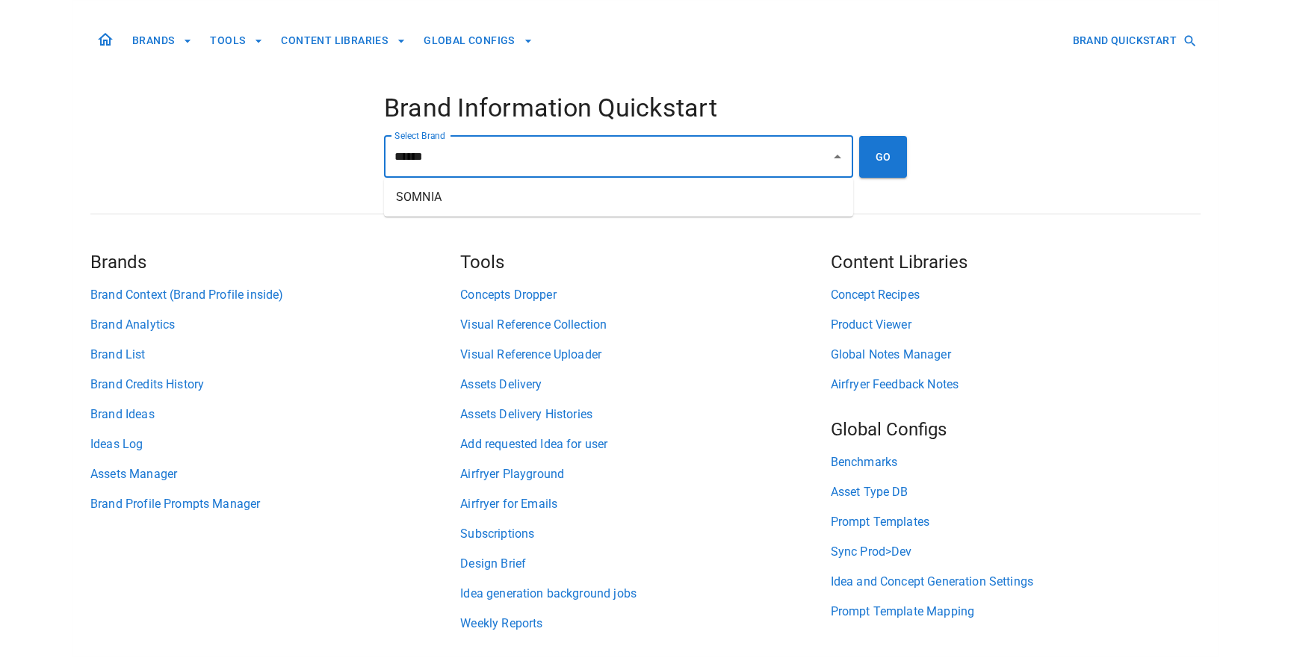
click at [649, 192] on li "SOMNIA" at bounding box center [618, 197] width 469 height 27
type input "******"
click at [869, 162] on button "GO" at bounding box center [883, 157] width 48 height 42
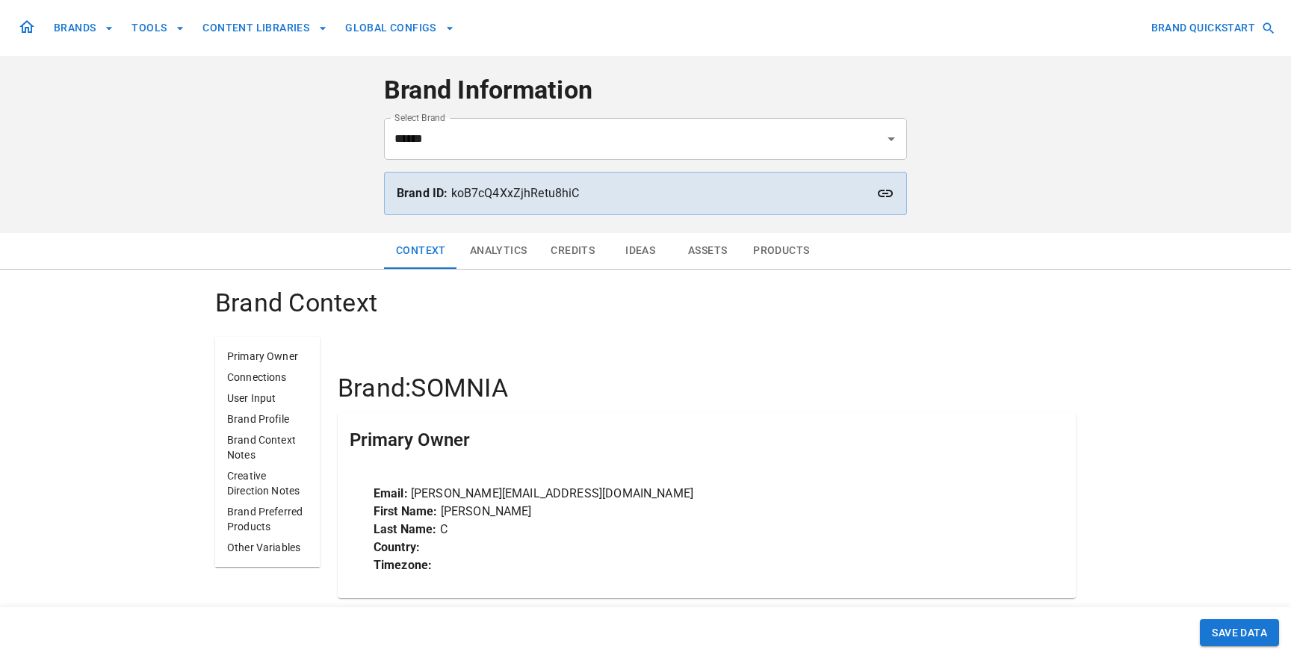
click at [701, 251] on button "Assets" at bounding box center [707, 251] width 67 height 36
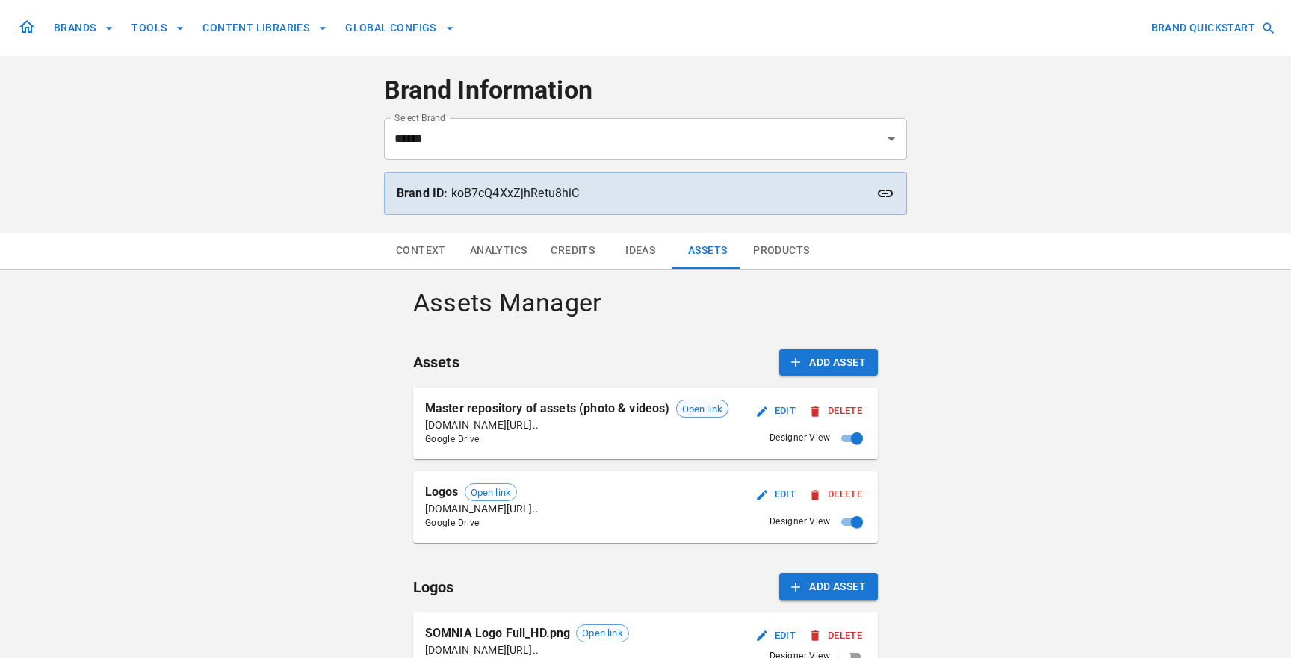
click at [692, 409] on span "Open link" at bounding box center [702, 409] width 51 height 15
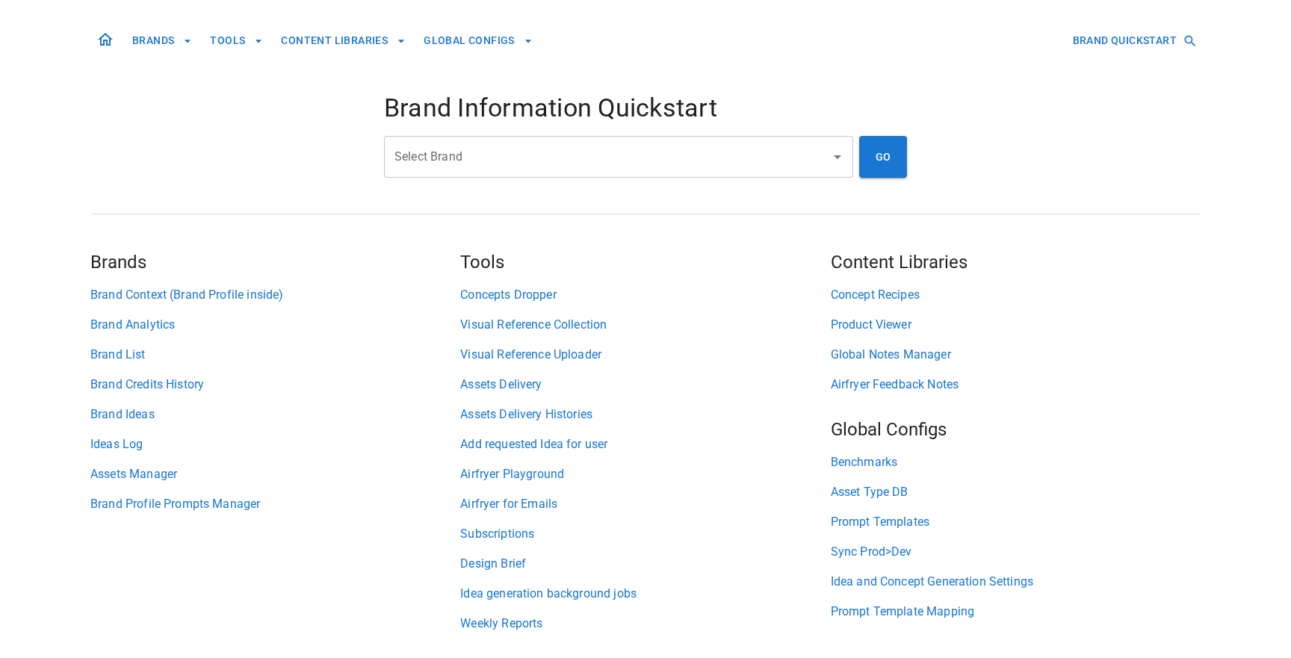
click at [503, 158] on input "Select Brand" at bounding box center [607, 157] width 433 height 28
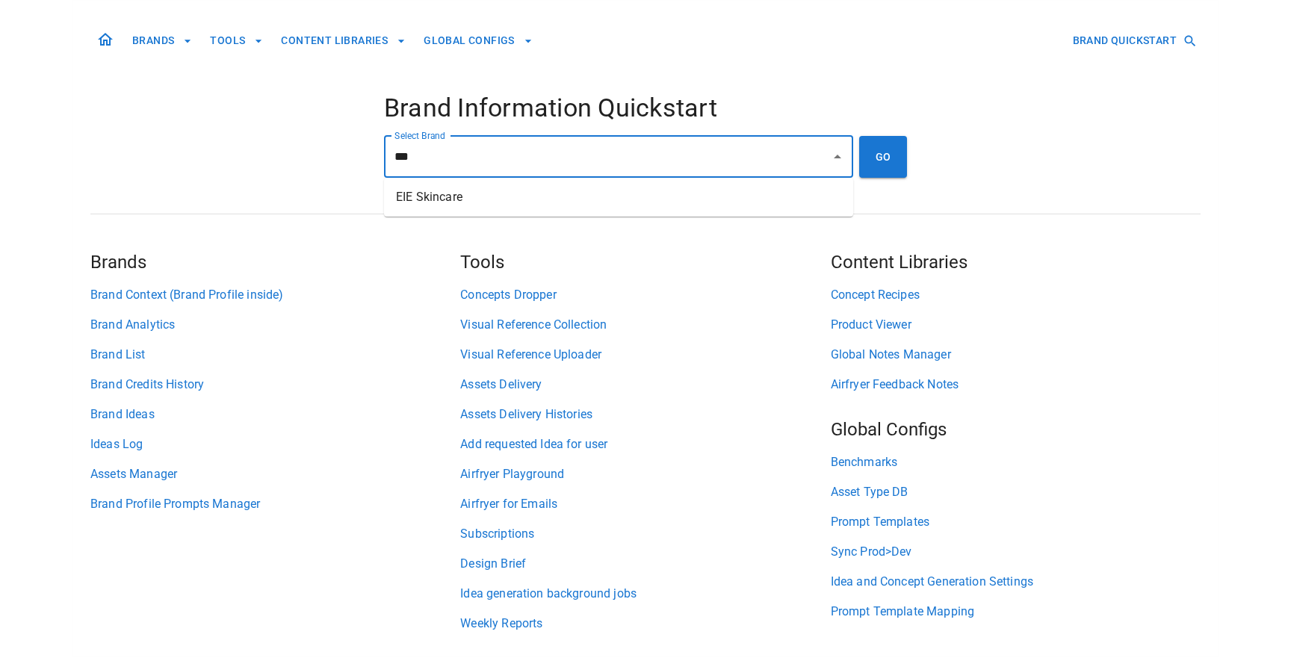
click at [545, 205] on li "EIE Skincare" at bounding box center [618, 197] width 469 height 27
type input "**********"
click at [896, 149] on button "GO" at bounding box center [883, 157] width 48 height 42
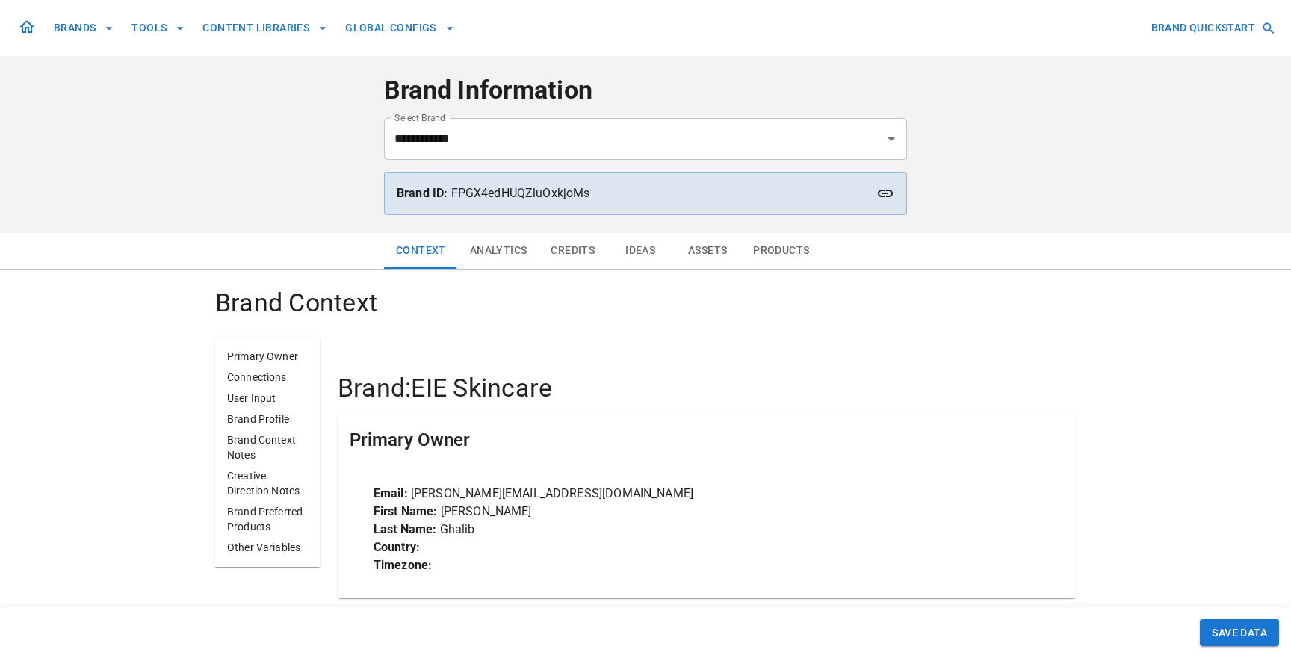
click at [713, 250] on button "Assets" at bounding box center [707, 251] width 67 height 36
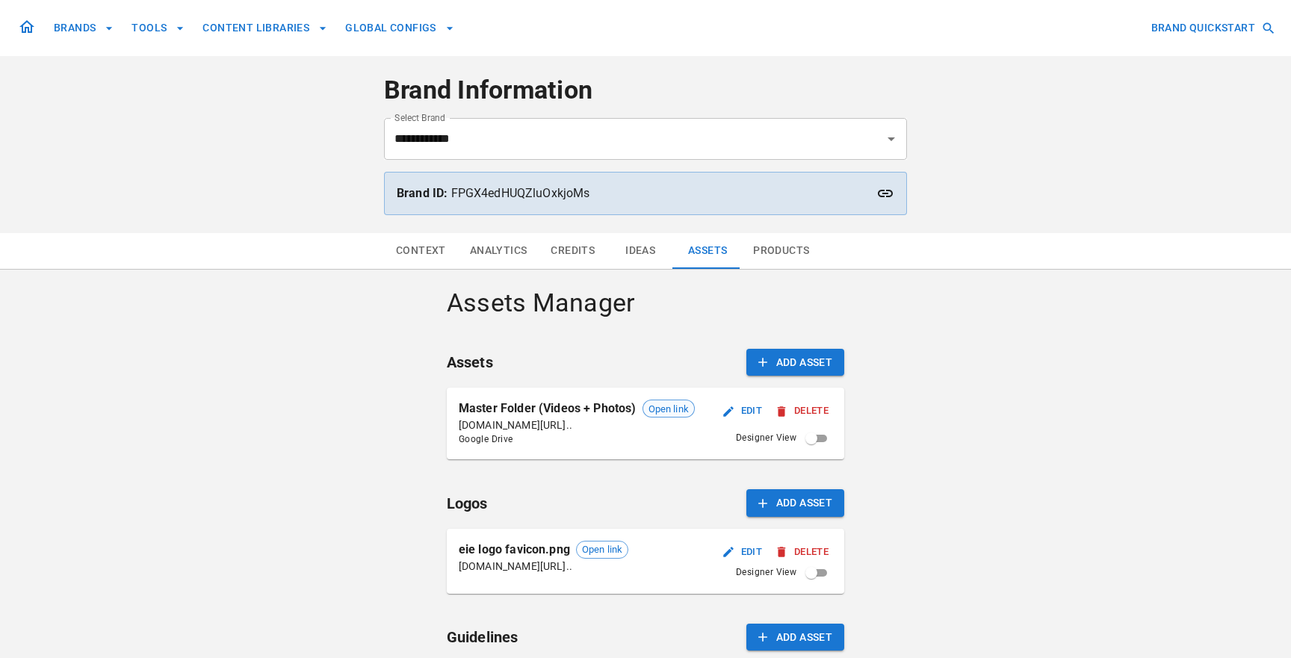
click at [664, 404] on span "Open link" at bounding box center [668, 409] width 51 height 15
click at [914, 408] on div "Context Analytics Credits Ideas Assets Products Assets Manager Assets Add Asset…" at bounding box center [645, 611] width 1291 height 757
